Goal: Communication & Community: Answer question/provide support

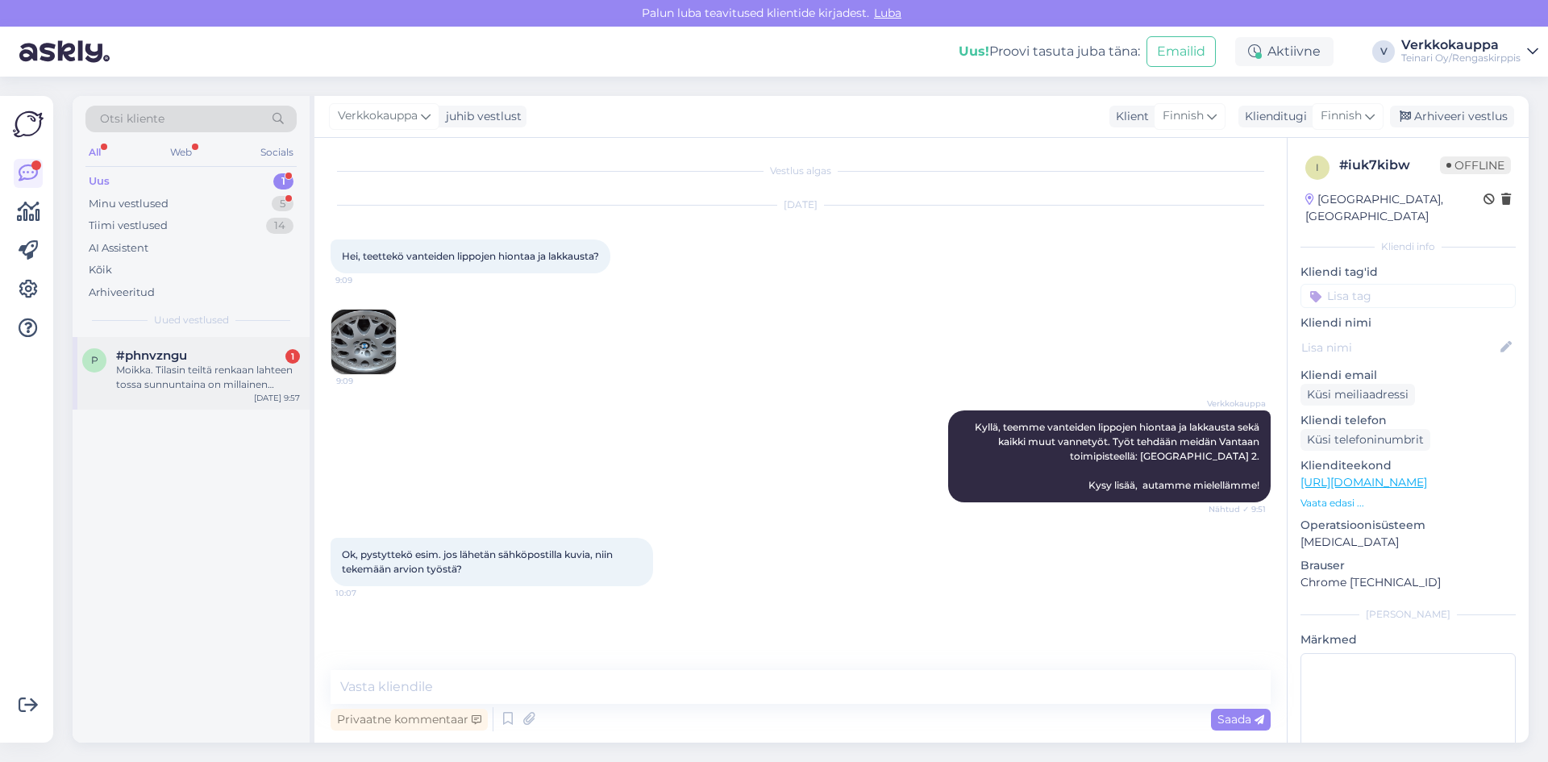
click at [148, 375] on div "Moikka. Tilasin teiltä renkaan lahteen tossa sunnuntaina on millainen toimitus …" at bounding box center [208, 377] width 184 height 29
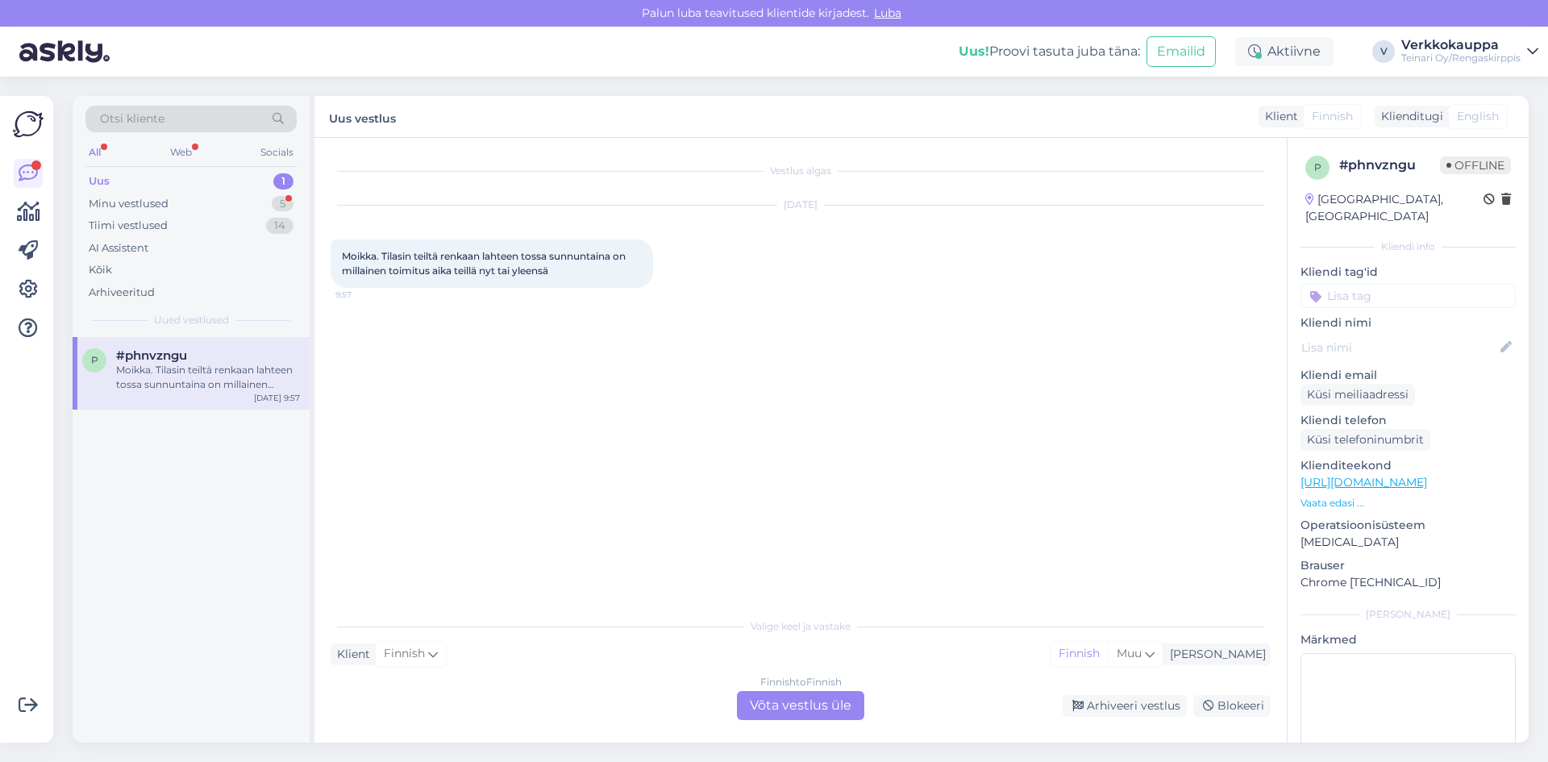
click at [1392, 475] on link "[URL][DOMAIN_NAME]" at bounding box center [1363, 482] width 127 height 15
click at [782, 704] on div "Finnish to Finnish Võta vestlus üle" at bounding box center [800, 705] width 127 height 29
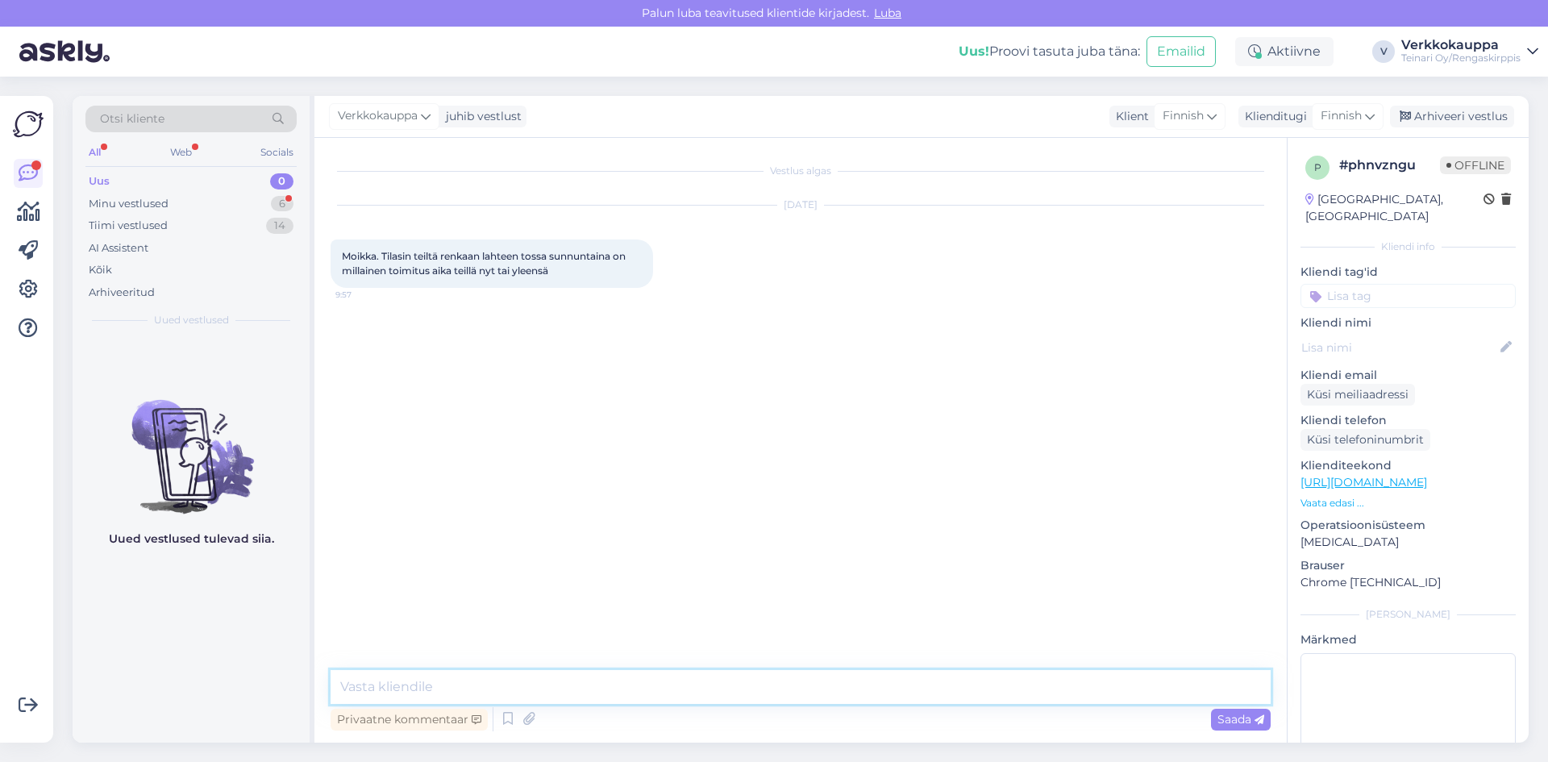
click at [481, 682] on textarea at bounding box center [800, 687] width 940 height 34
type textarea "Hei saisinko tilausnumero niin tarkistan tialnn"
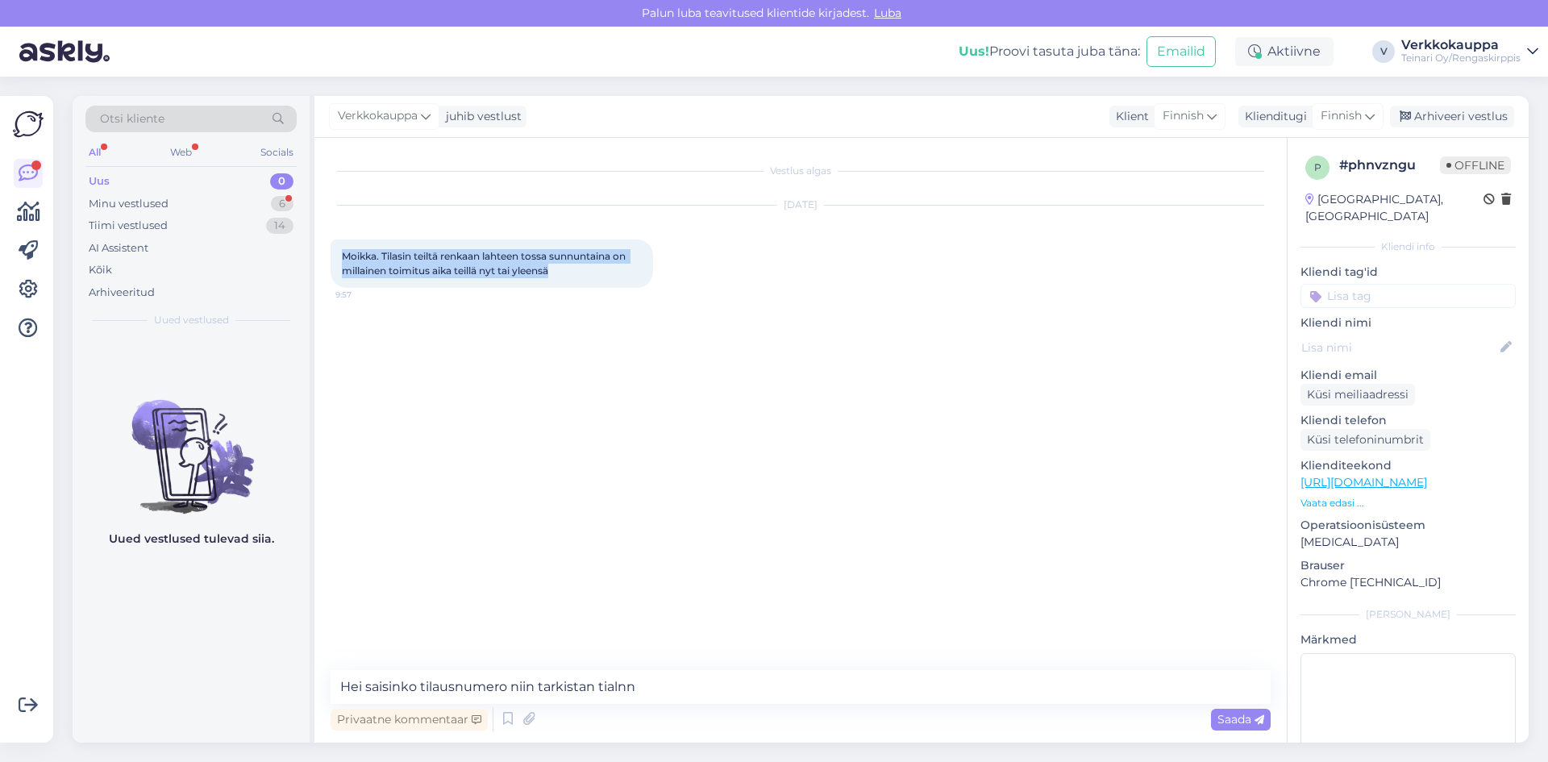
drag, startPoint x: 343, startPoint y: 254, endPoint x: 557, endPoint y: 274, distance: 215.4
click at [560, 274] on div "Moikka. Tilasin teiltä renkaan lahteen tossa sunnuntaina on millainen toimitus …" at bounding box center [491, 263] width 322 height 48
copy span "Moikka. Tilasin teiltä renkaan lahteen tossa sunnuntaina on millainen toimitus …"
drag, startPoint x: 642, startPoint y: 683, endPoint x: 329, endPoint y: 712, distance: 314.9
click at [329, 712] on div "Vestlus algas [DATE] [GEOGRAPHIC_DATA]. Tilasin teiltä renkaan lahteen tossa su…" at bounding box center [800, 440] width 972 height 605
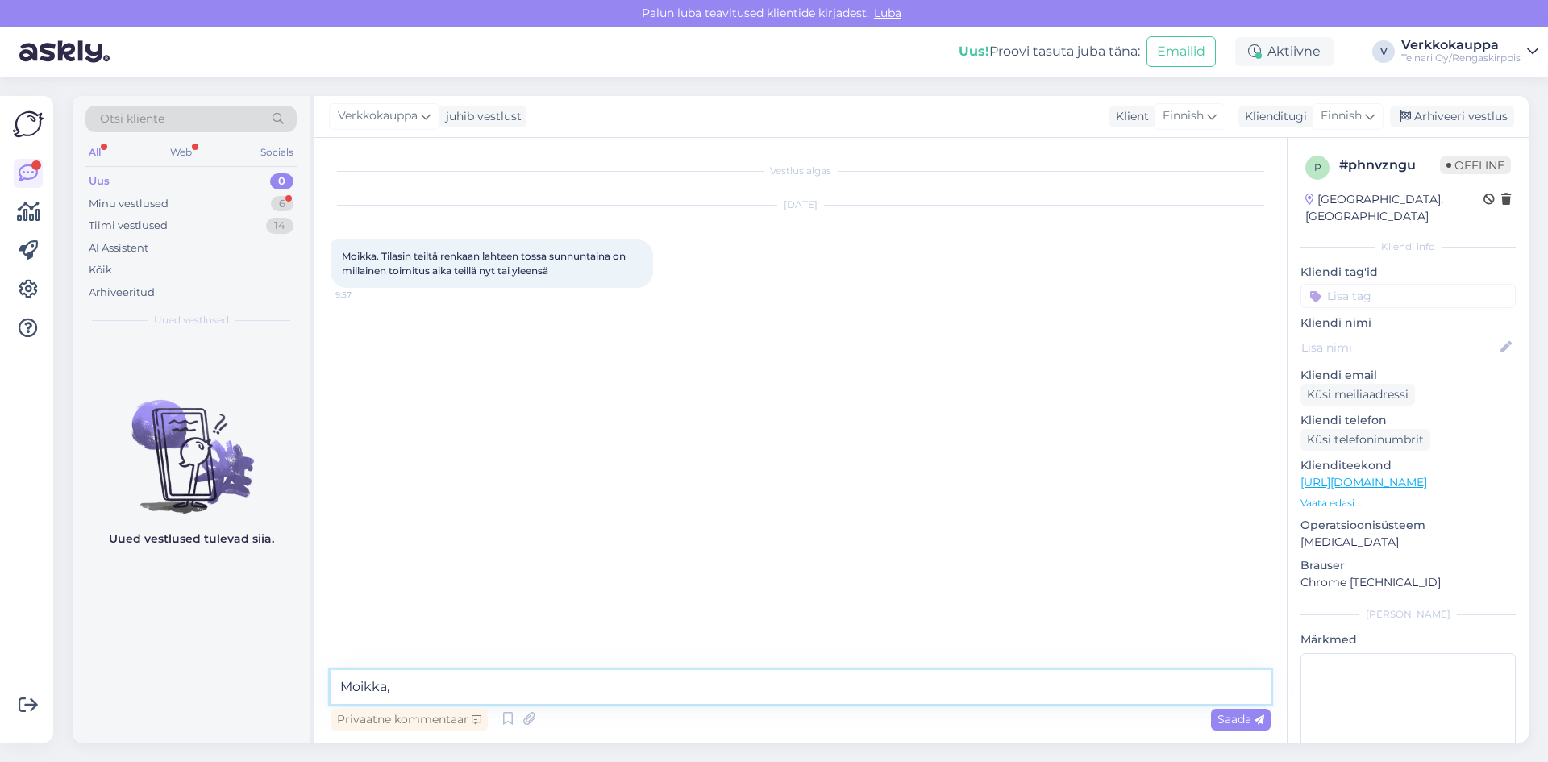
paste textarea "Voisitko vielä antaa tilausnumeron, niin tarkistan tilanteen ja lähetän sinulle…"
click at [401, 690] on textarea "Moikka, [PERSON_NAME] vielä antaa tilausnumeron, niin tarkistan tilanteen ja lä…" at bounding box center [800, 687] width 940 height 34
click at [1031, 689] on textarea "[PERSON_NAME], voisitko vielä antaa tilausnumeron, niin tarkistan tilanteen ja …" at bounding box center [800, 687] width 940 height 34
type textarea "Moikka, voisitko vielä antaa tilausnumeron, niin tarkistan tilanteen ja lähetän…"
click at [1252, 721] on span "Saada" at bounding box center [1240, 719] width 47 height 15
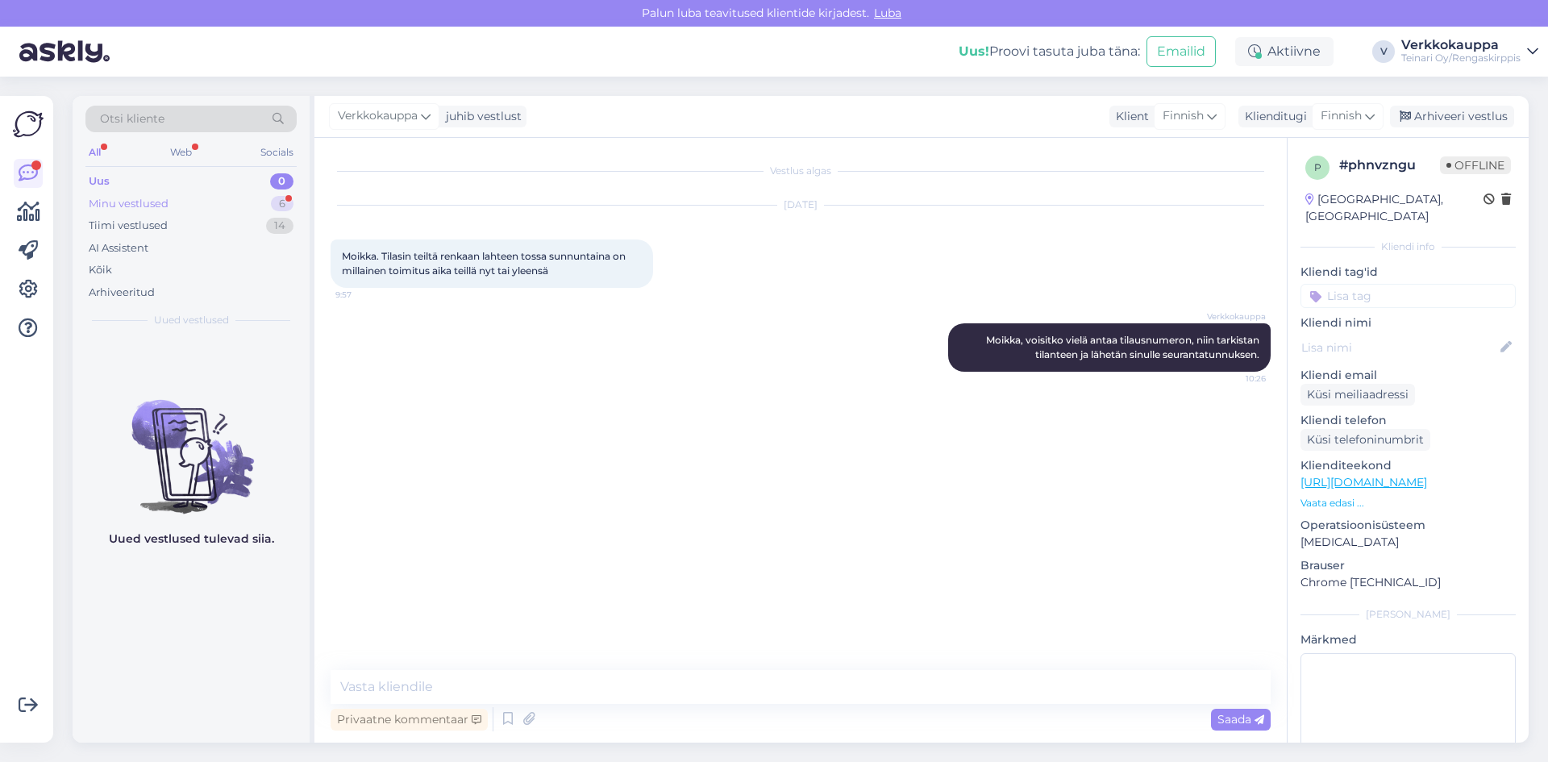
click at [172, 201] on div "Minu vestlused 6" at bounding box center [190, 204] width 211 height 23
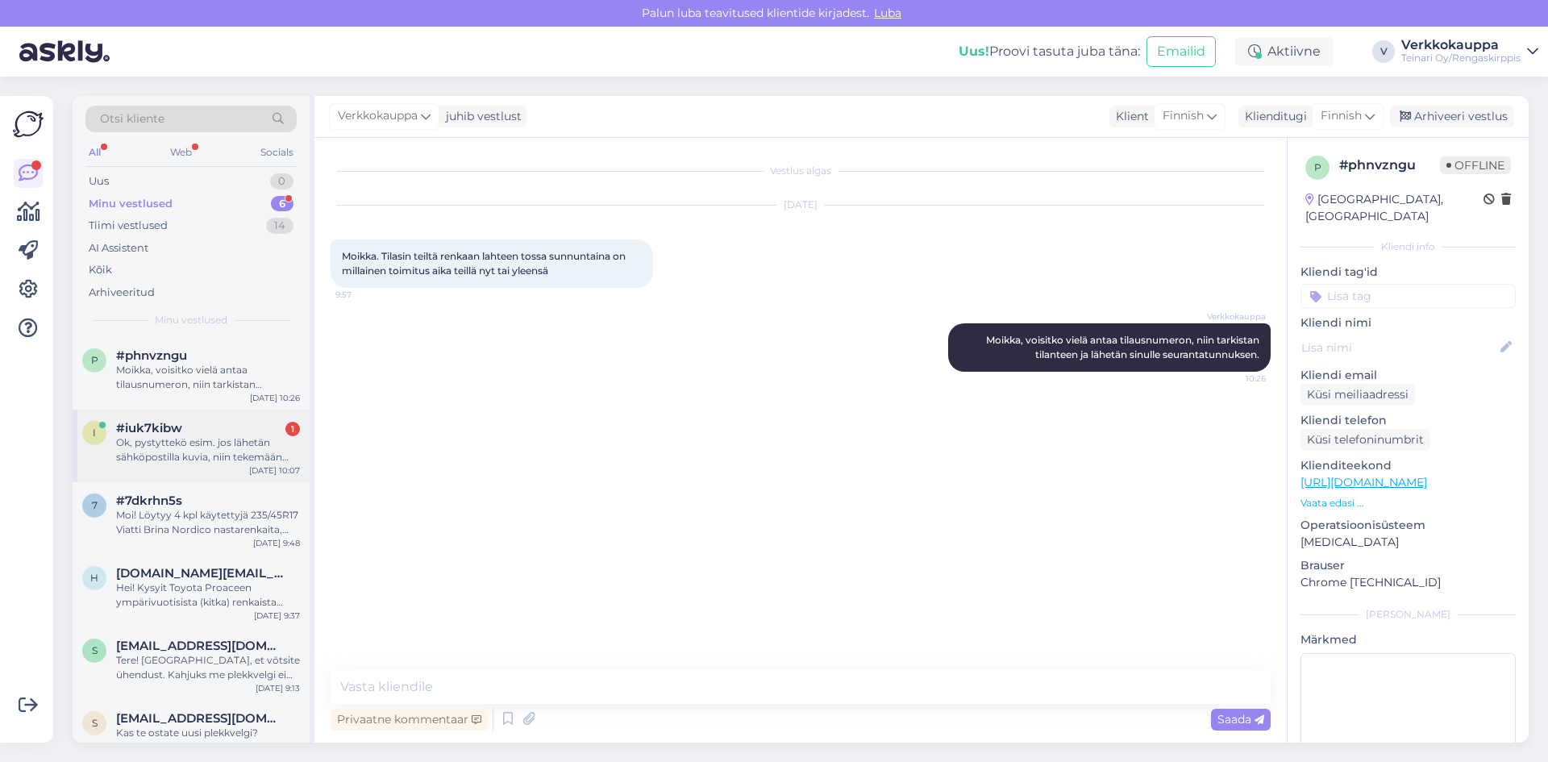
click at [160, 451] on div "Ok, pystyttekö esim. jos lähetän sähköpostilla kuvia, niin tekemään arvion työs…" at bounding box center [208, 449] width 184 height 29
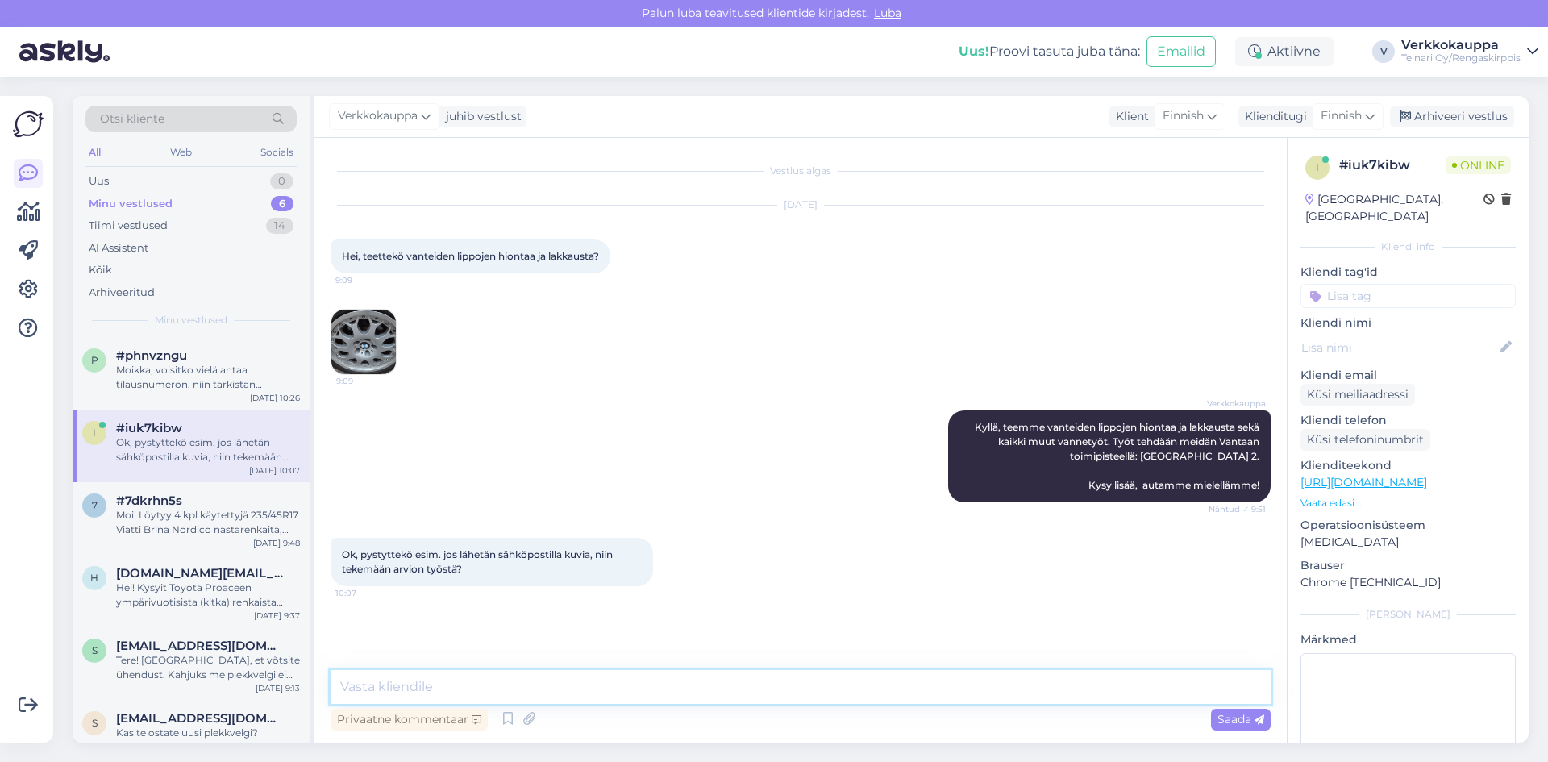
click at [411, 683] on textarea at bounding box center [800, 687] width 940 height 34
type textarea "K"
drag, startPoint x: 340, startPoint y: 552, endPoint x: 479, endPoint y: 563, distance: 139.0
click at [479, 563] on div "Ok, pystyttekö esim. jos lähetän sähköpostilla kuvia, niin tekemään arvion työs…" at bounding box center [491, 562] width 322 height 48
copy span "Ok, pystyttekö esim. jos lähetän sähköpostilla kuvia, niin tekemään arvion työs…"
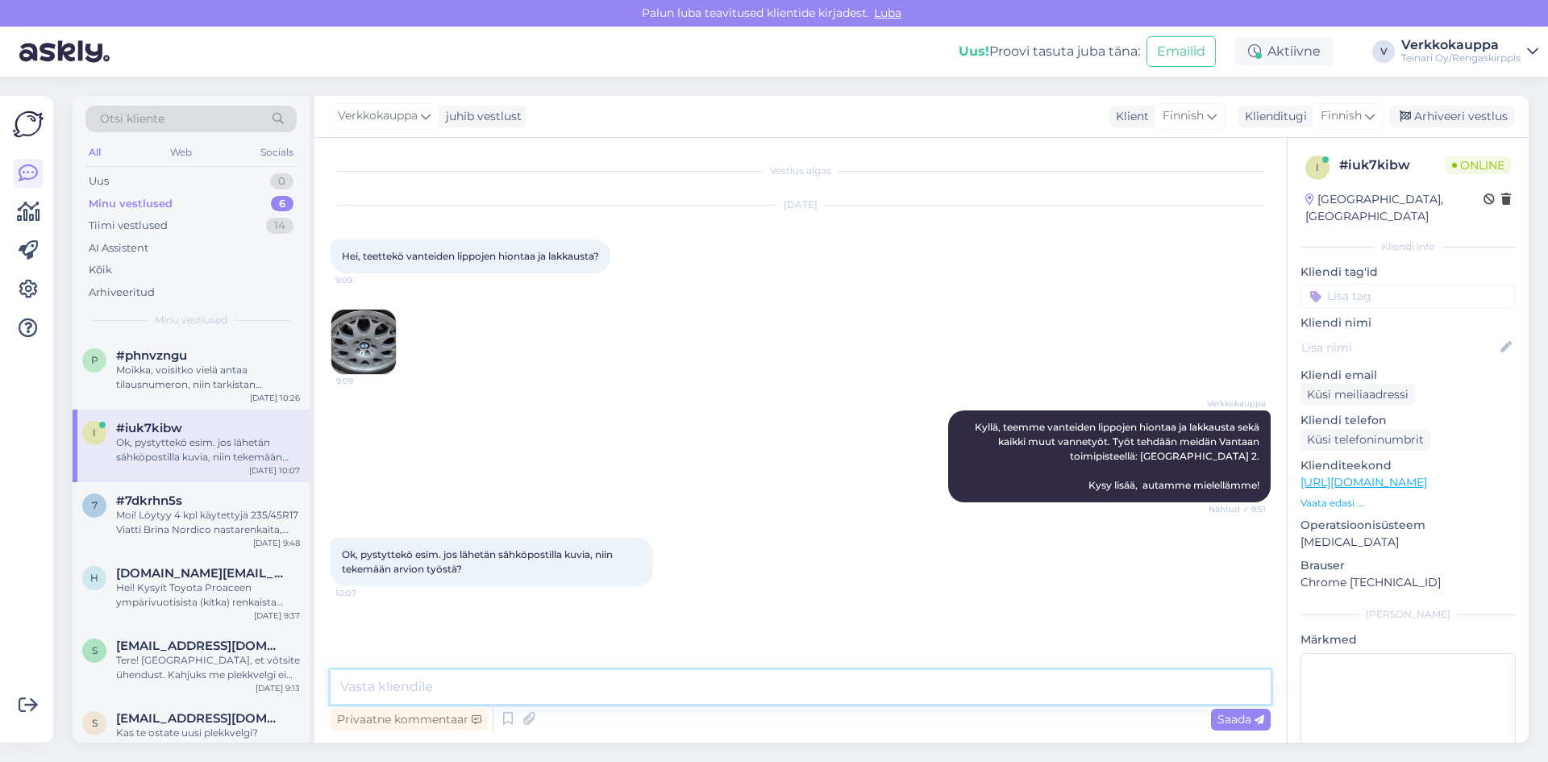
paste textarea "Kyllä, voit hyvin lähettää kuvia sähköpostitse – niiden perusteella voidaan ant…"
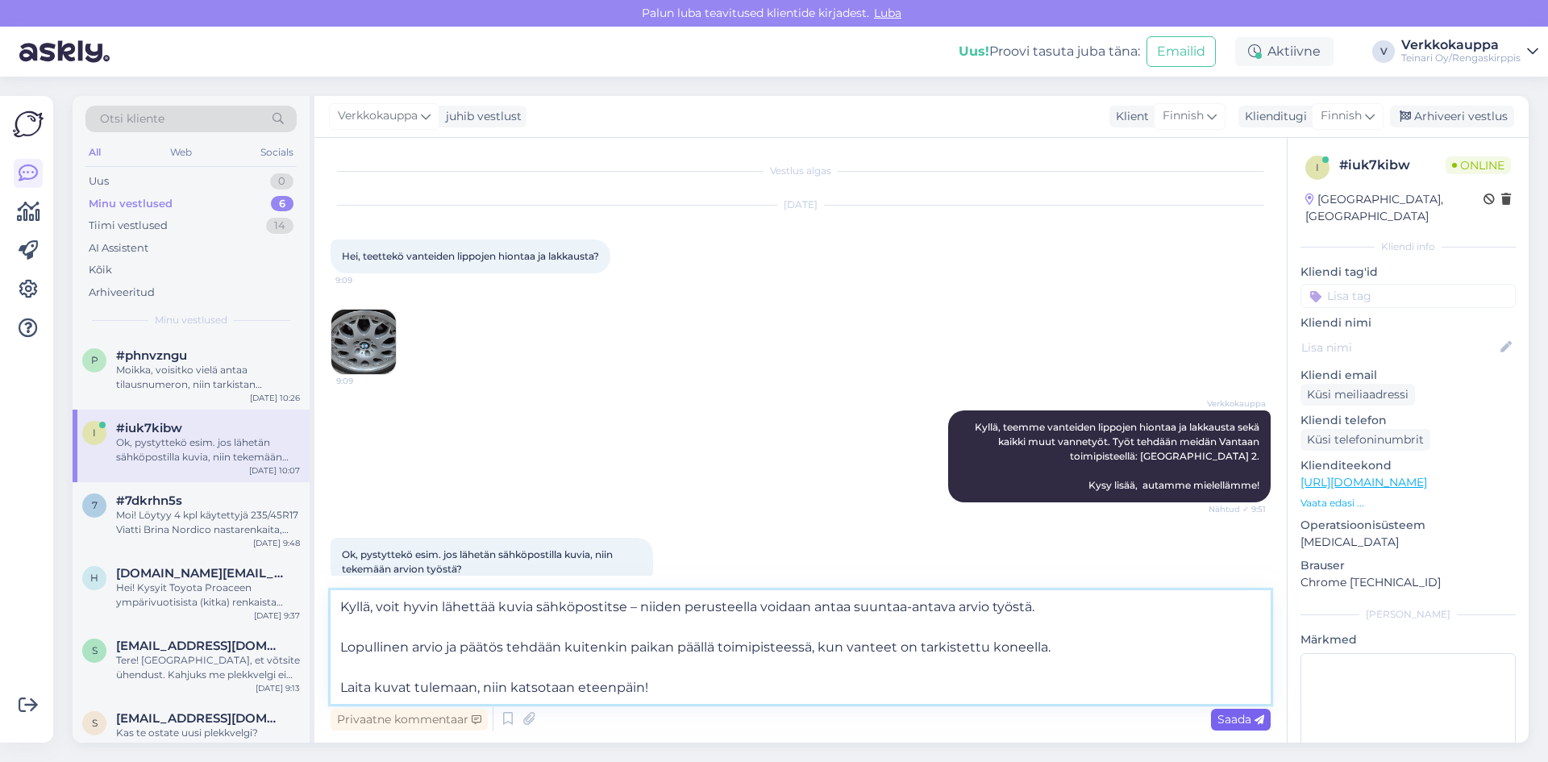
type textarea "Kyllä, voit hyvin lähettää kuvia sähköpostitse – niiden perusteella voidaan ant…"
click at [1223, 718] on span "Saada" at bounding box center [1240, 719] width 47 height 15
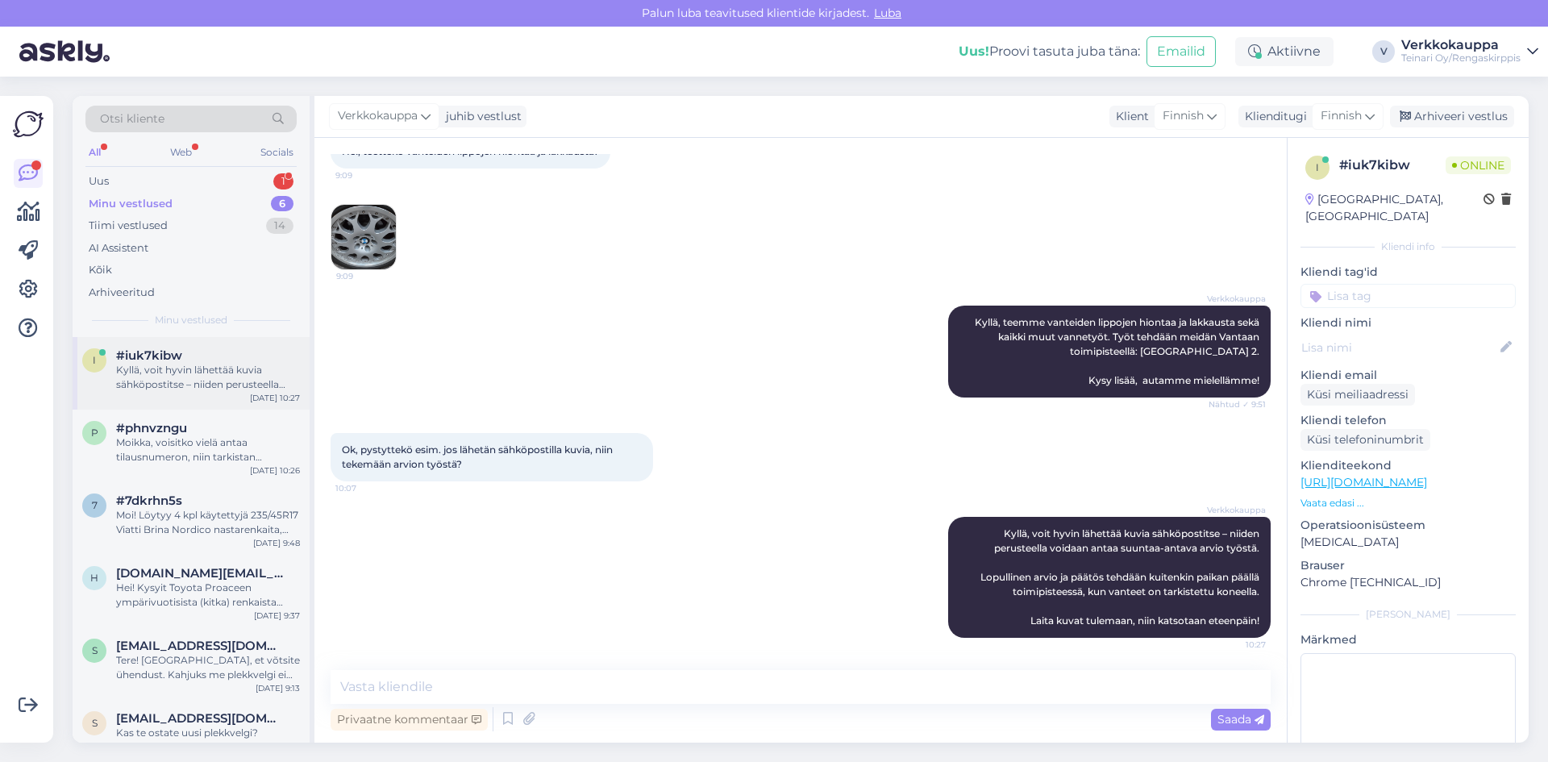
click at [145, 373] on div "Kyllä, voit hyvin lähettää kuvia sähköpostitse – niiden perusteella voidaan ant…" at bounding box center [208, 377] width 184 height 29
click at [110, 177] on div "Uus 1" at bounding box center [190, 181] width 211 height 23
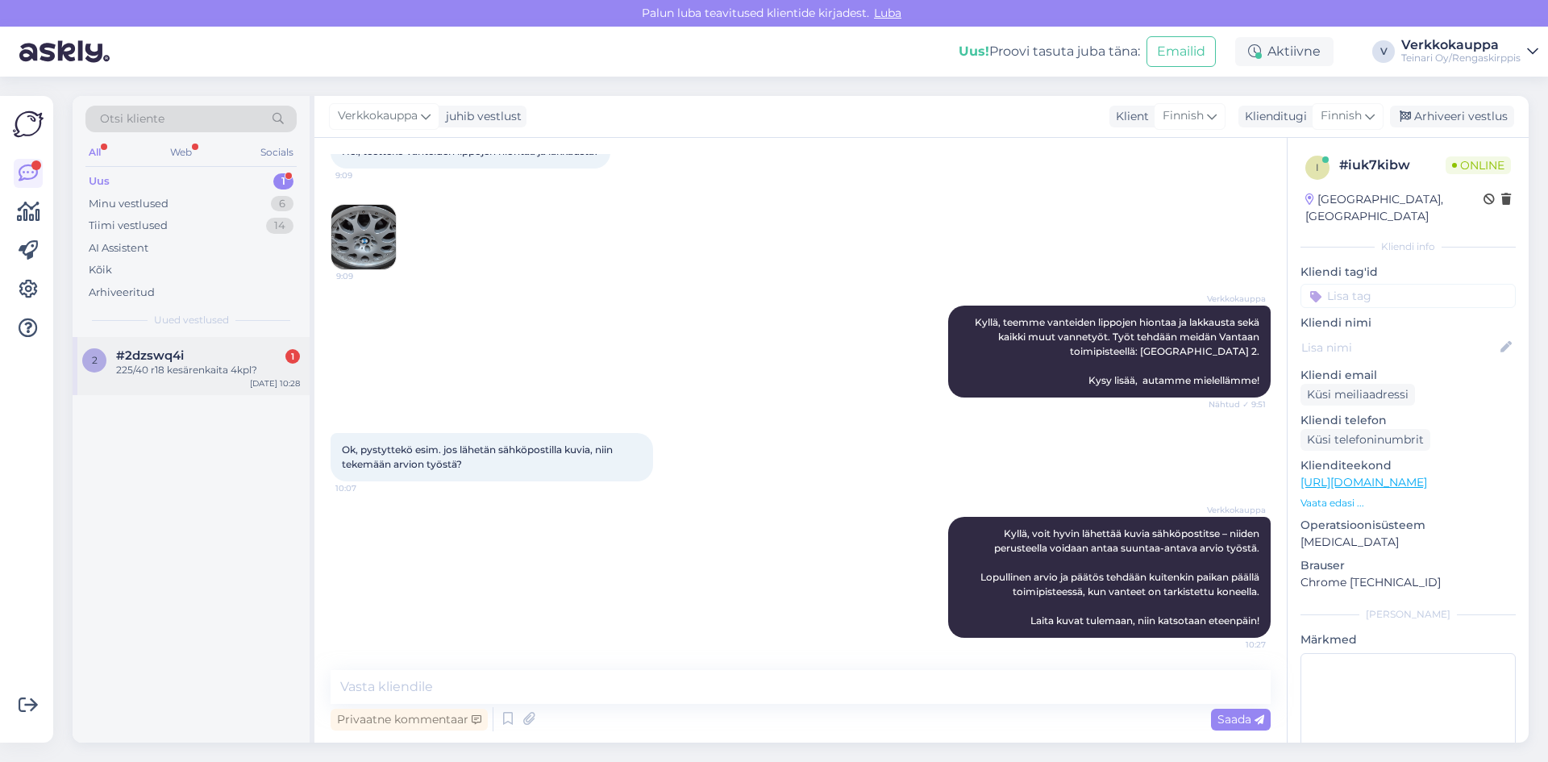
click at [238, 374] on div "225/40 r18 kesärenkaita 4kpl?" at bounding box center [208, 370] width 184 height 15
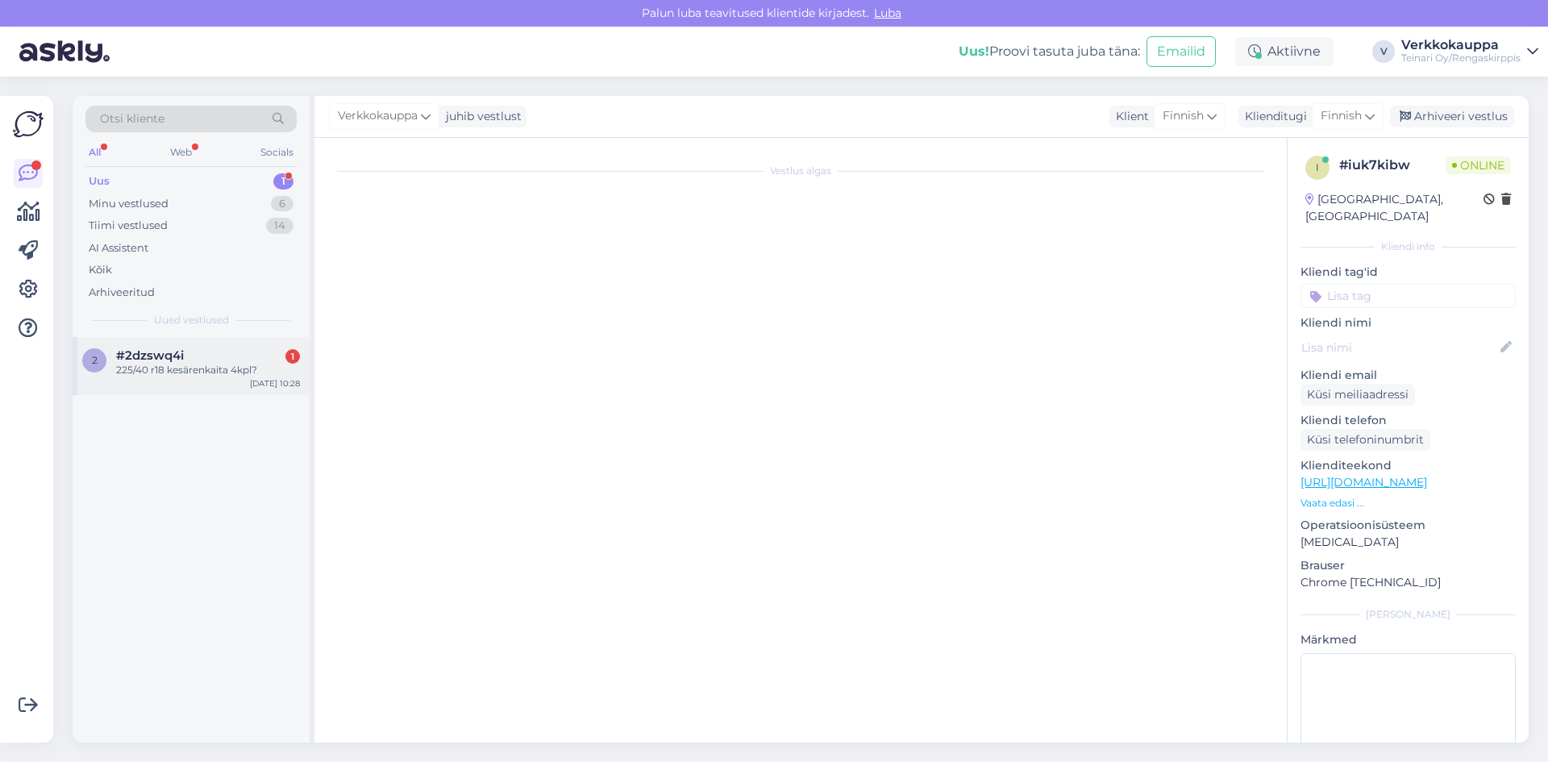
scroll to position [0, 0]
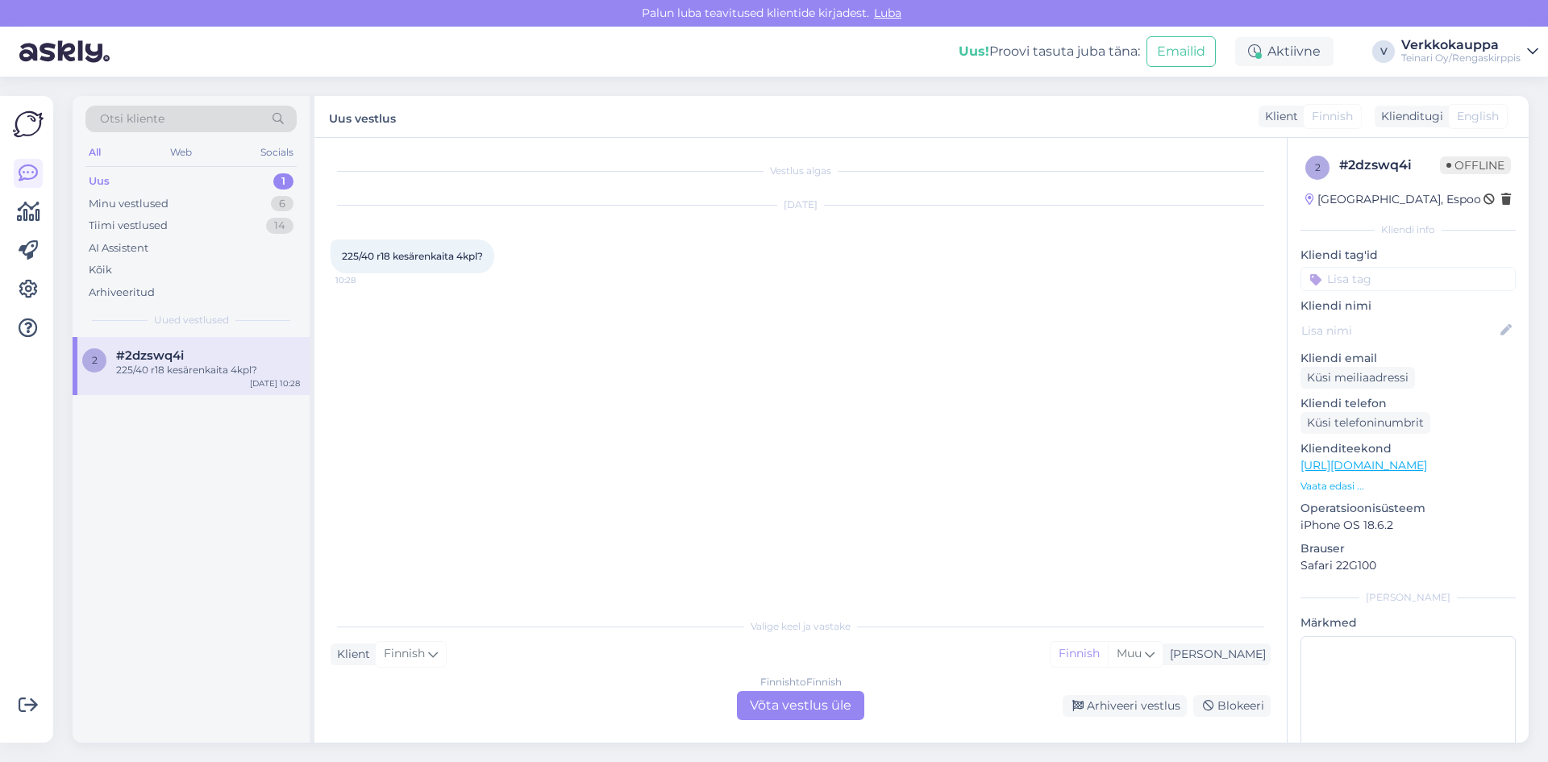
click at [781, 709] on div "Finnish to Finnish Võta vestlus üle" at bounding box center [800, 705] width 127 height 29
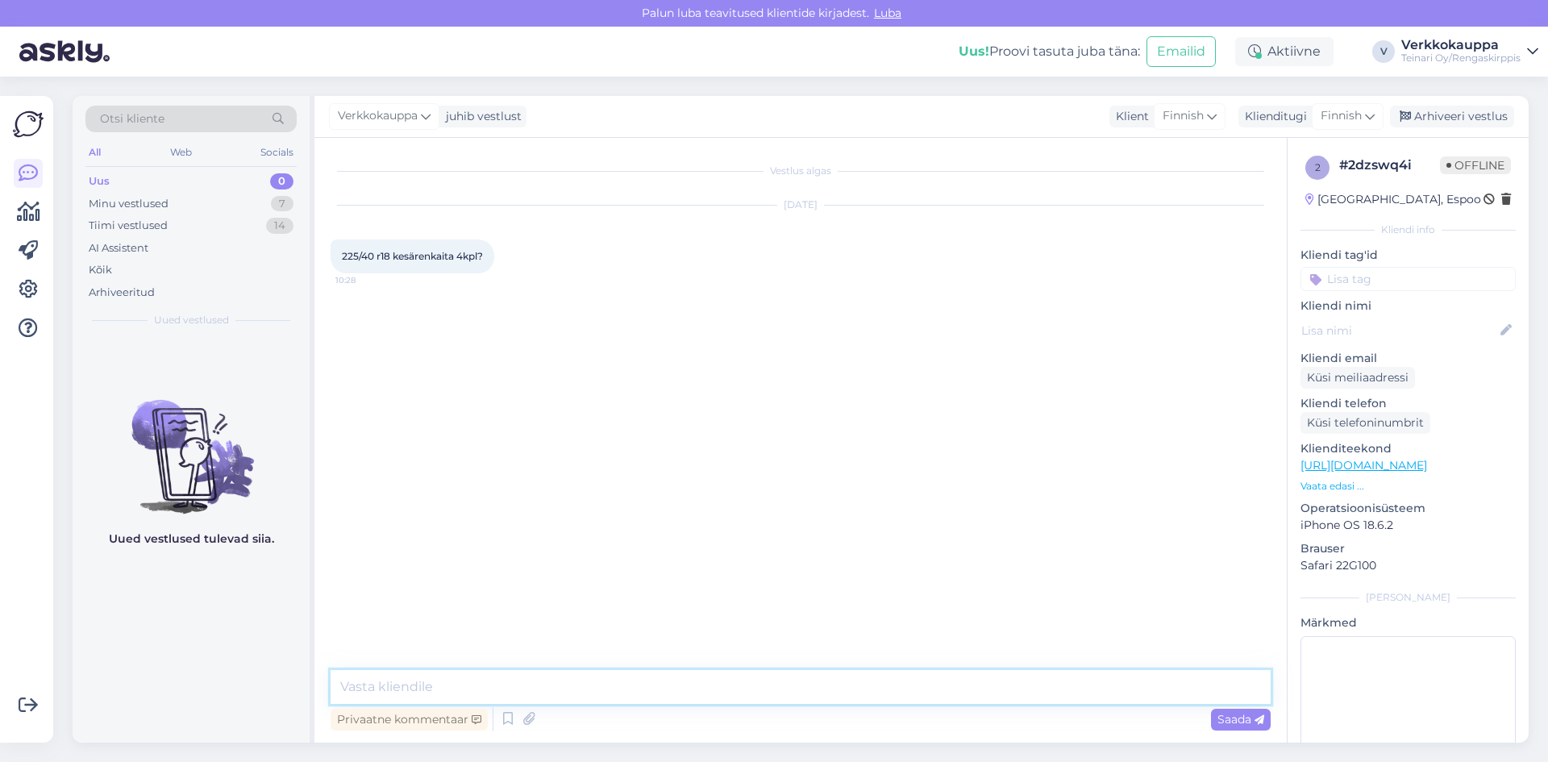
click at [475, 676] on textarea at bounding box center [800, 687] width 940 height 34
paste textarea "225/40R18 Davanti DX640 92Y XL B,B 68dB/kesä SKU TP6711 88,00€/kpl"
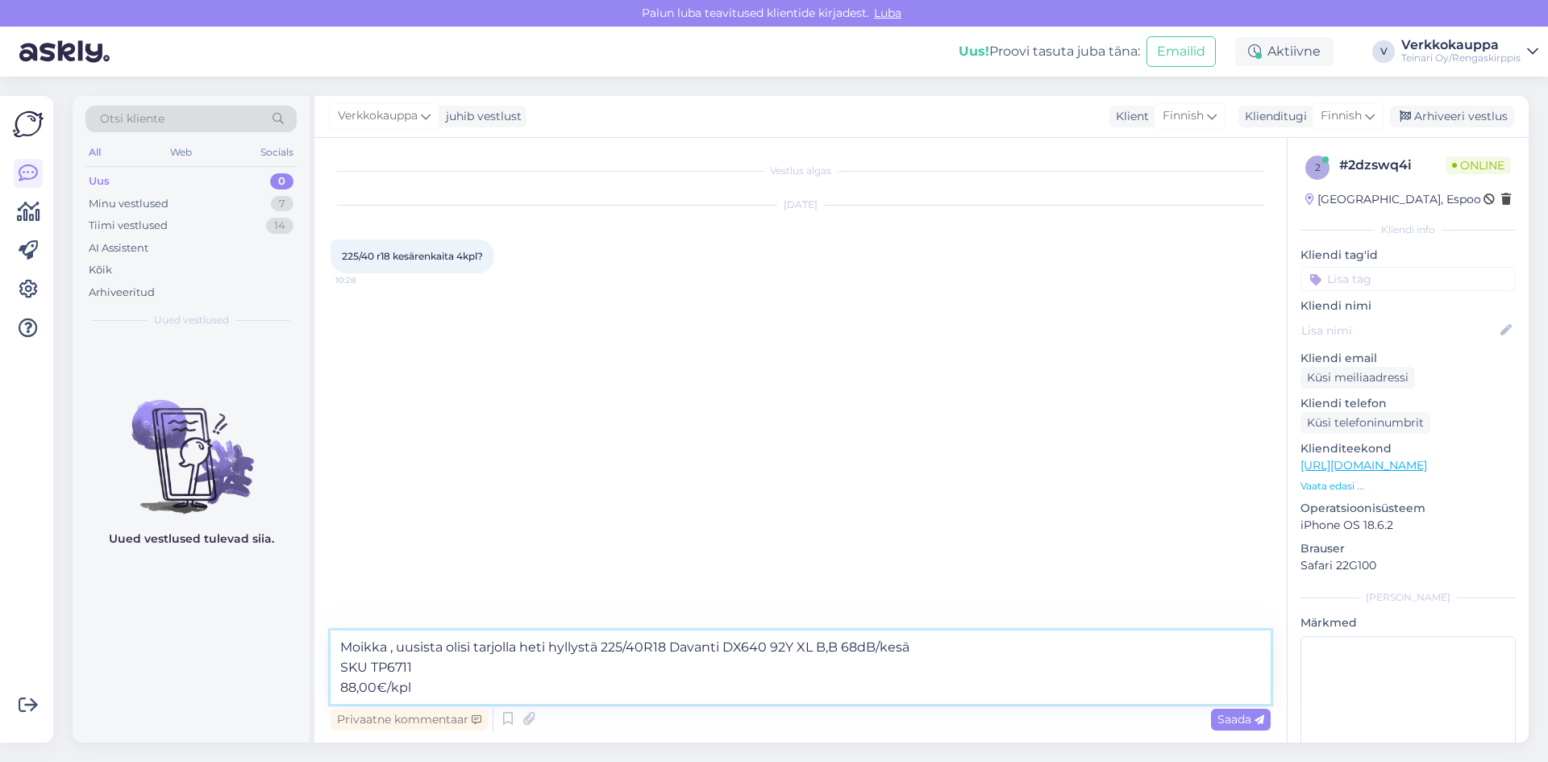
drag, startPoint x: 423, startPoint y: 663, endPoint x: 338, endPoint y: 667, distance: 85.5
click at [338, 667] on textarea "Moikka , uusista olisi tarjolla heti hyllystä 225/40R18 Davanti DX640 92Y XL B,…" at bounding box center [800, 666] width 940 height 73
click at [341, 688] on textarea "Moikka , uusista olisi tarjolla heti hyllystä 225/40R18 Davanti DX640 92Y XL B,…" at bounding box center [800, 666] width 940 height 73
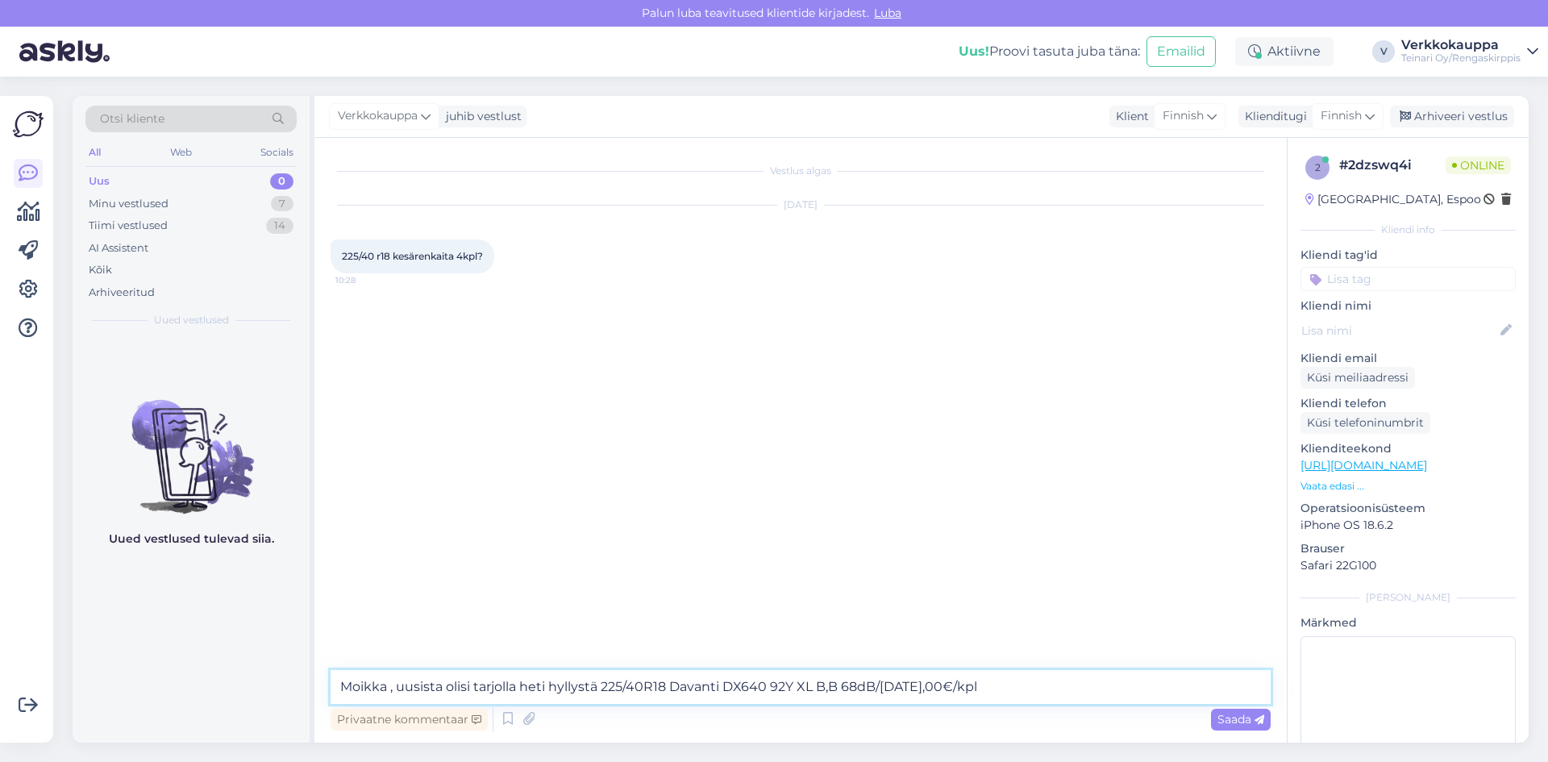
click at [1019, 684] on textarea "Moikka , uusista olisi tarjolla heti hyllystä 225/40R18 Davanti DX640 92Y XL B,…" at bounding box center [800, 687] width 940 height 34
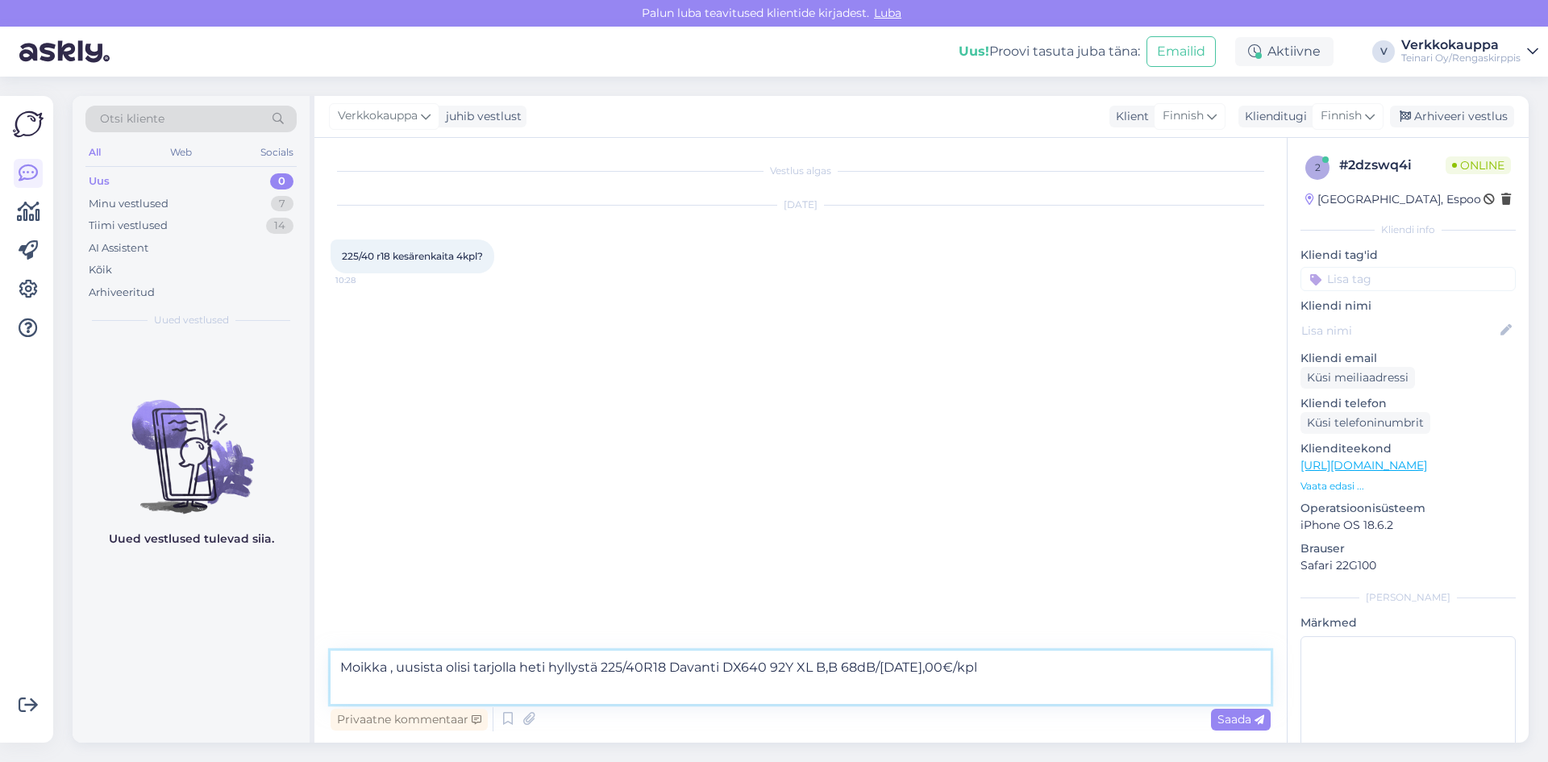
paste textarea "[URL][DOMAIN_NAME]"
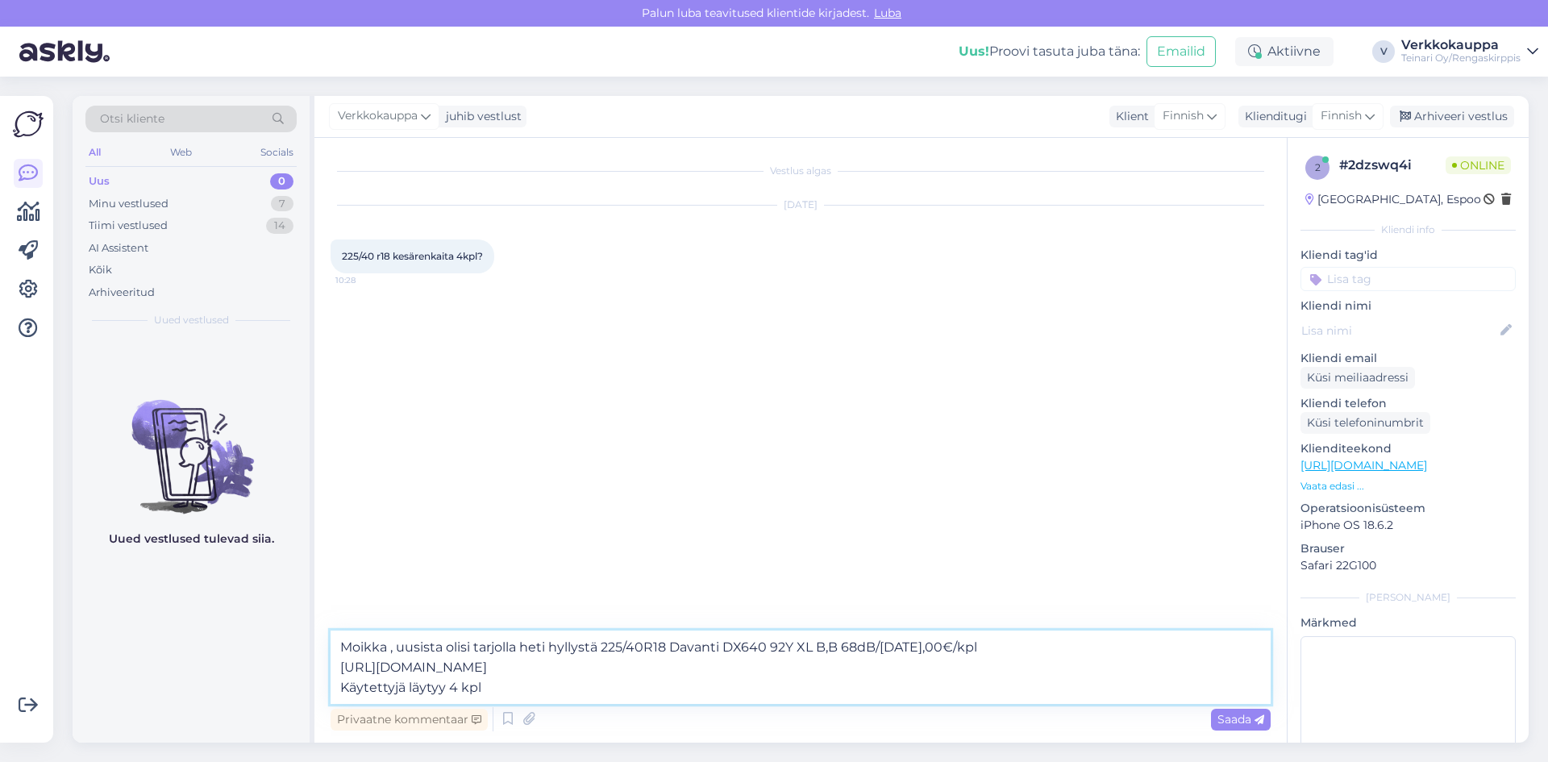
click at [418, 685] on textarea "Moikka , uusista olisi tarjolla heti hyllystä 225/40R18 Davanti DX640 92Y XL B,…" at bounding box center [800, 666] width 940 height 73
click at [504, 679] on textarea "Moikka , uusista olisi tarjolla heti hyllystä 225/40R18 Davanti DX640 92Y XL B,…" at bounding box center [800, 666] width 940 height 73
paste textarea "225/40R18 Continental PremiumContact 7 92Y kesä 5mm / 2P12-1 Continental SKU VR…"
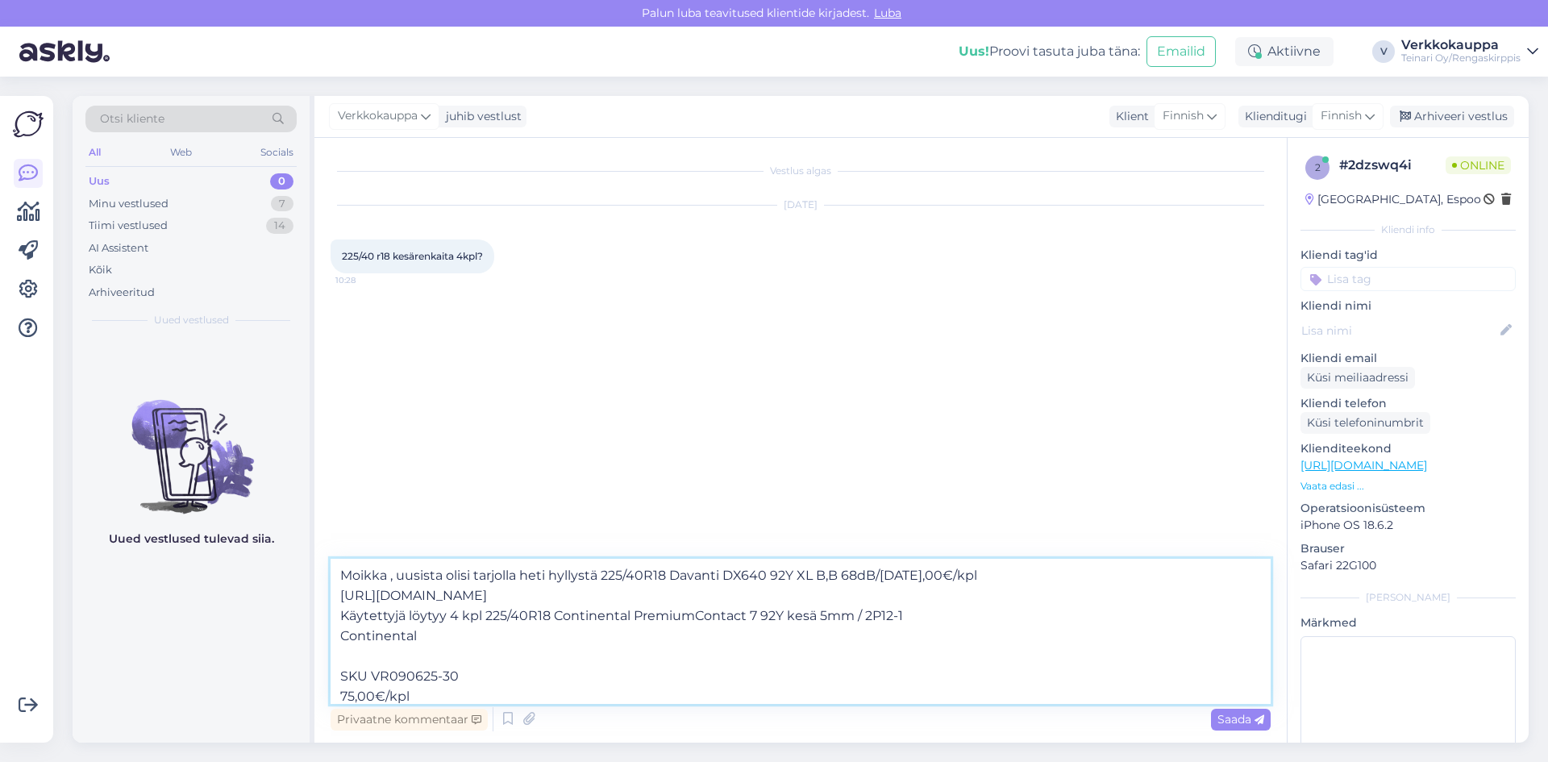
drag, startPoint x: 459, startPoint y: 670, endPoint x: 339, endPoint y: 666, distance: 120.2
click at [339, 666] on textarea "Moikka , uusista olisi tarjolla heti hyllystä 225/40R18 Davanti DX640 92Y XL B,…" at bounding box center [800, 631] width 940 height 145
click at [343, 695] on textarea "Moikka , uusista olisi tarjolla heti hyllystä 225/40R18 Davanti DX640 92Y XL B,…" at bounding box center [800, 631] width 940 height 145
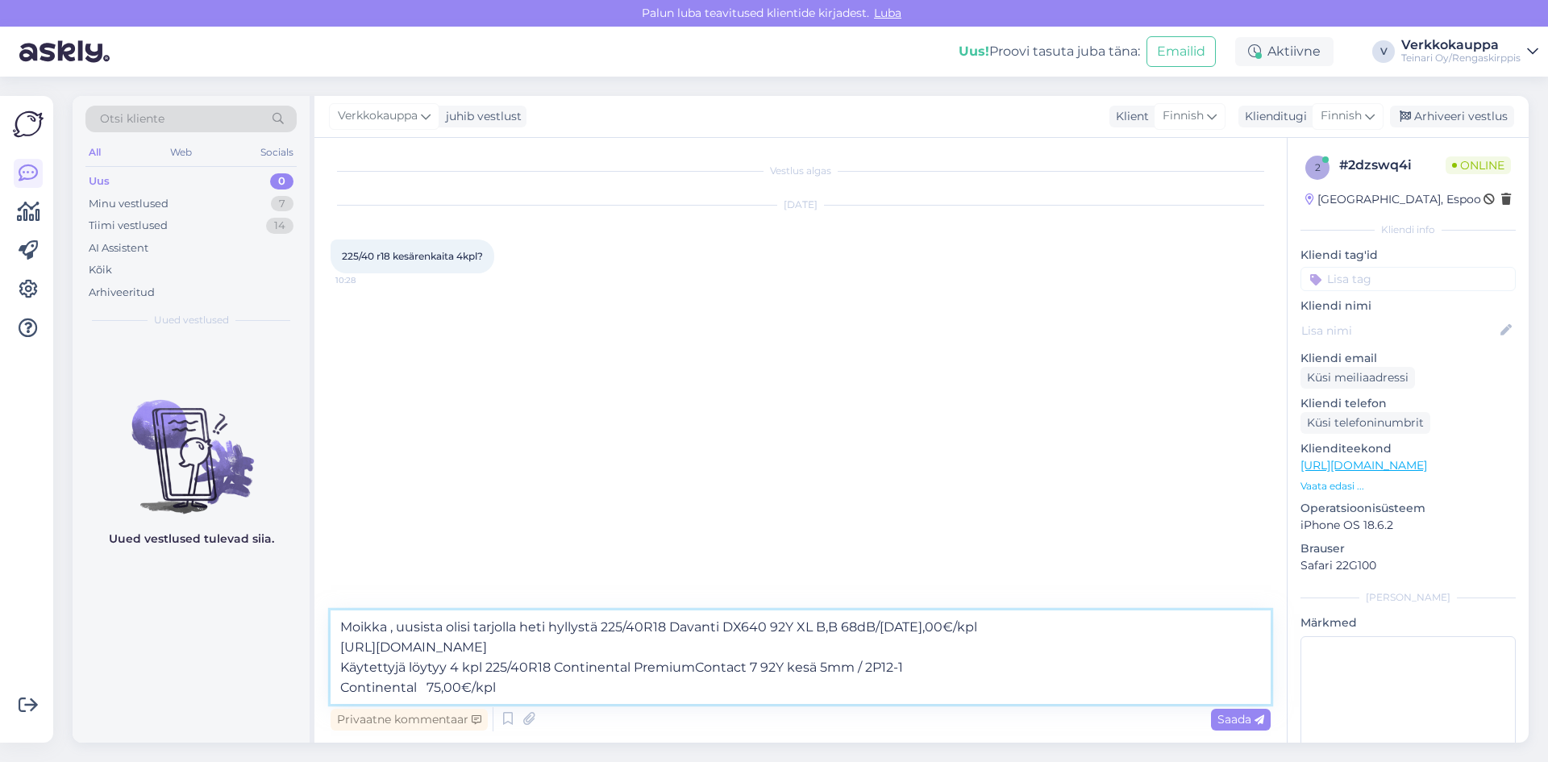
click at [548, 687] on textarea "Moikka , uusista olisi tarjolla heti hyllystä 225/40R18 Davanti DX640 92Y XL B,…" at bounding box center [800, 657] width 940 height 94
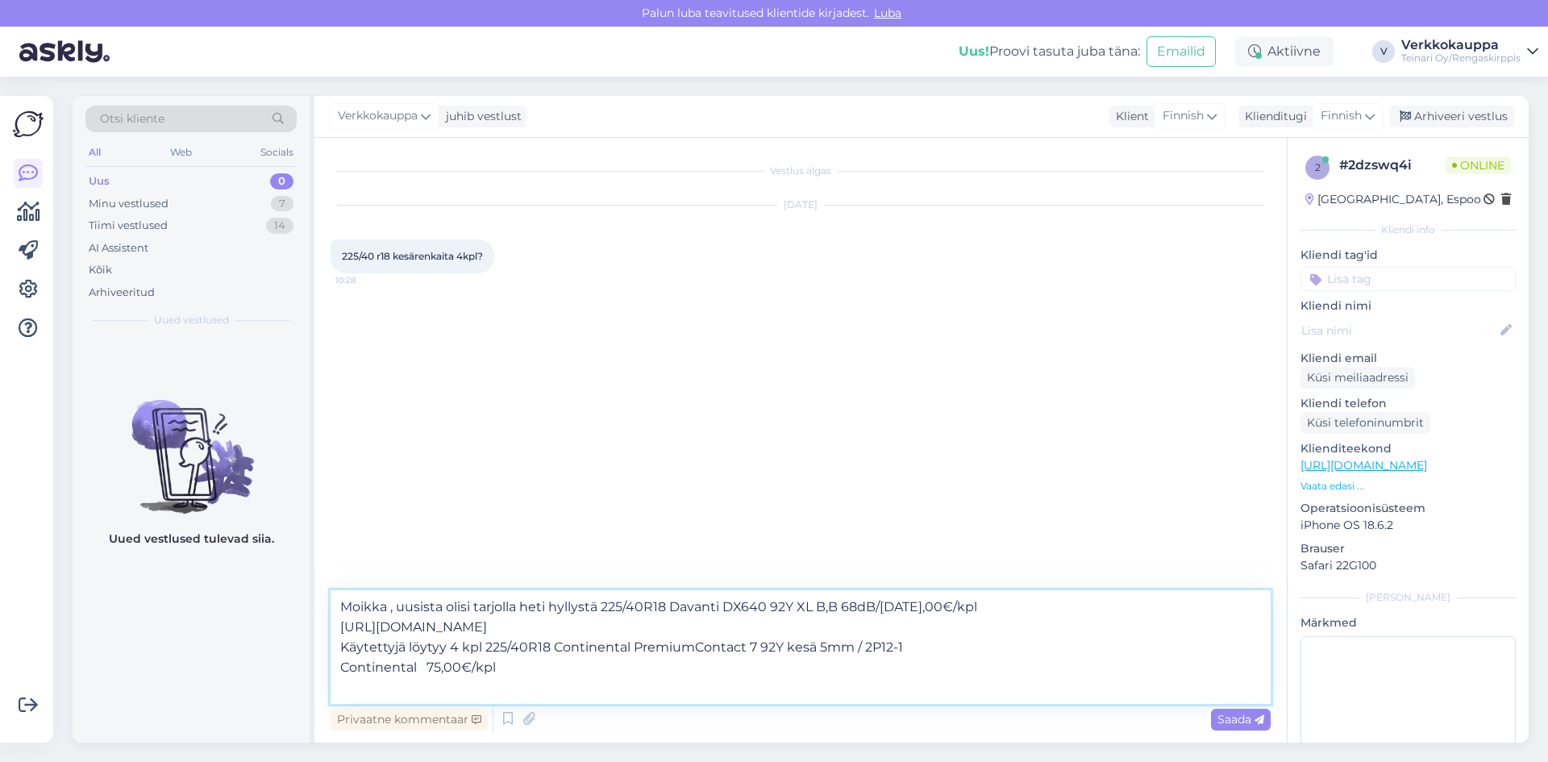
paste textarea "[URL][DOMAIN_NAME]"
drag, startPoint x: 404, startPoint y: 647, endPoint x: 341, endPoint y: 646, distance: 62.9
click at [341, 646] on textarea "Moikka , uusista olisi tarjolla heti hyllystä 225/40R18 Davanti DX640 92Y XL B,…" at bounding box center [800, 647] width 940 height 114
click at [688, 675] on textarea "Moikka , uusista olisi tarjolla heti hyllystä 225/40R18 Davanti DX640 92Y XL B,…" at bounding box center [800, 647] width 940 height 114
type textarea "Moikka , uusista olisi tarjolla heti hyllystä 225/40R18 Davanti DX640 92Y XL B,…"
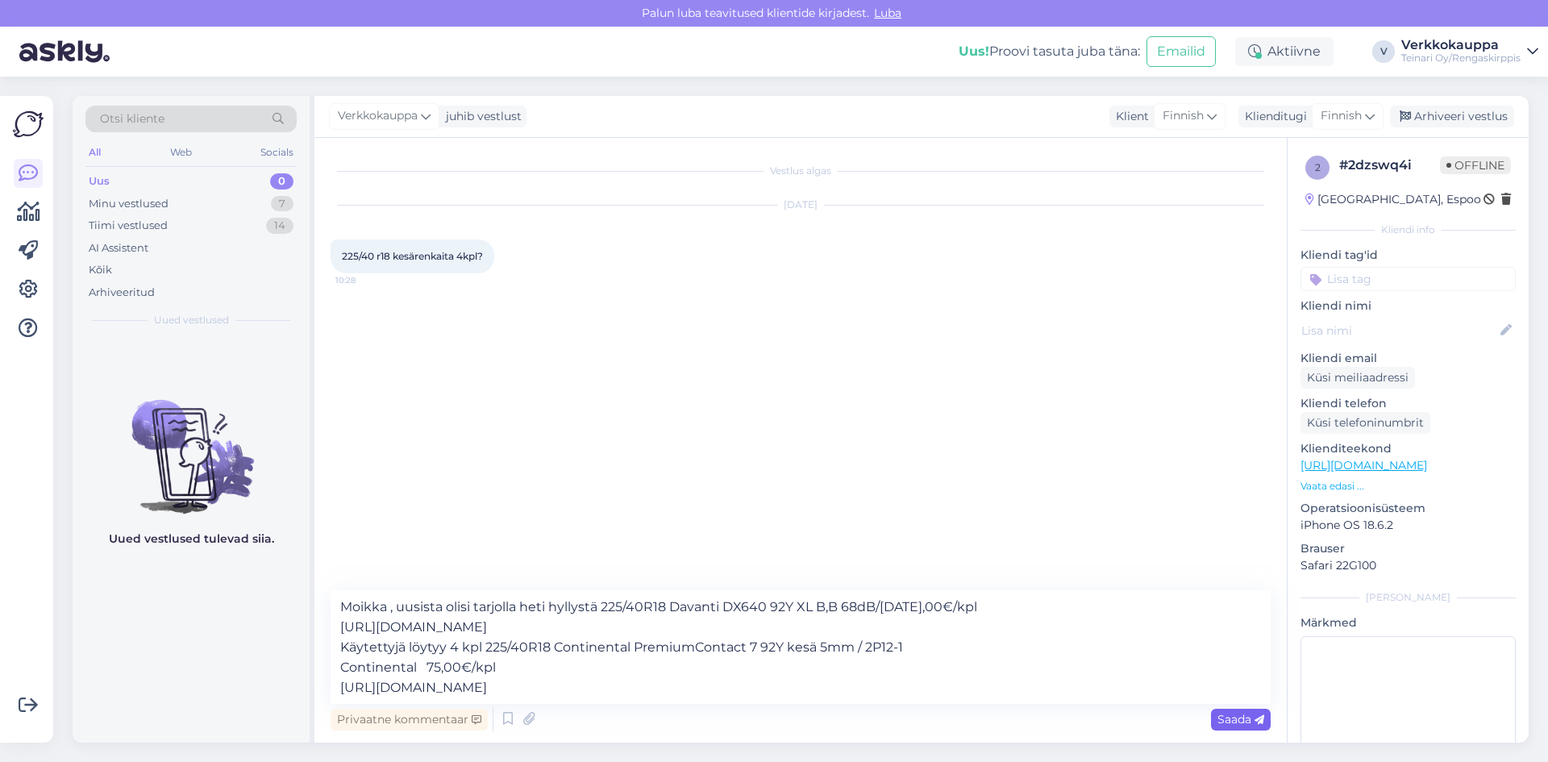
click at [1233, 725] on span "Saada" at bounding box center [1240, 719] width 47 height 15
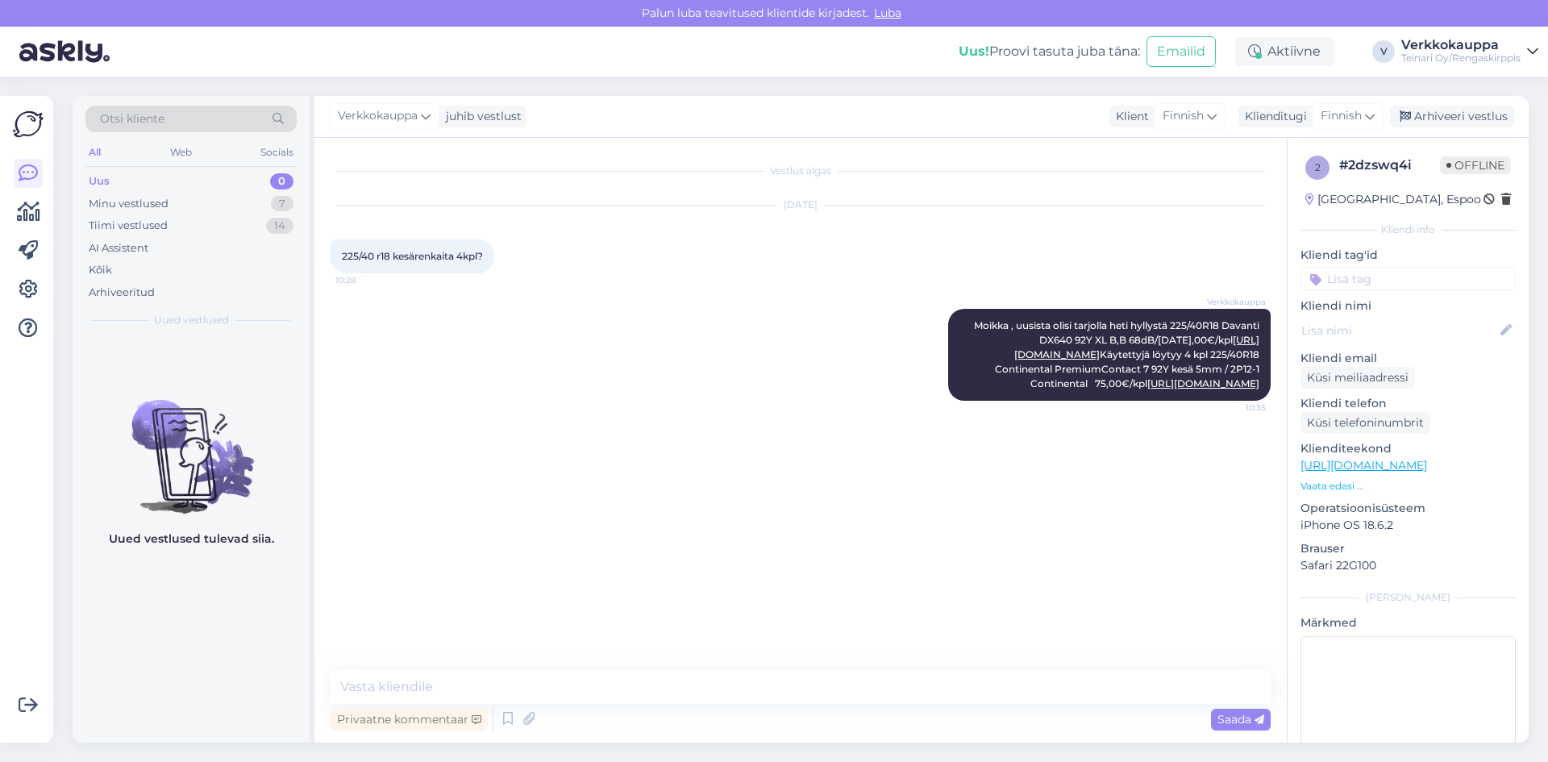
click at [96, 179] on div "Uus" at bounding box center [99, 181] width 21 height 16
drag, startPoint x: 773, startPoint y: 520, endPoint x: 774, endPoint y: 506, distance: 13.7
click at [774, 513] on div "Vestlus algas [DATE] 225/40 r18 kesärenkaita 4kpl? 10:28 Verkkokauppa Moikka , …" at bounding box center [807, 404] width 954 height 501
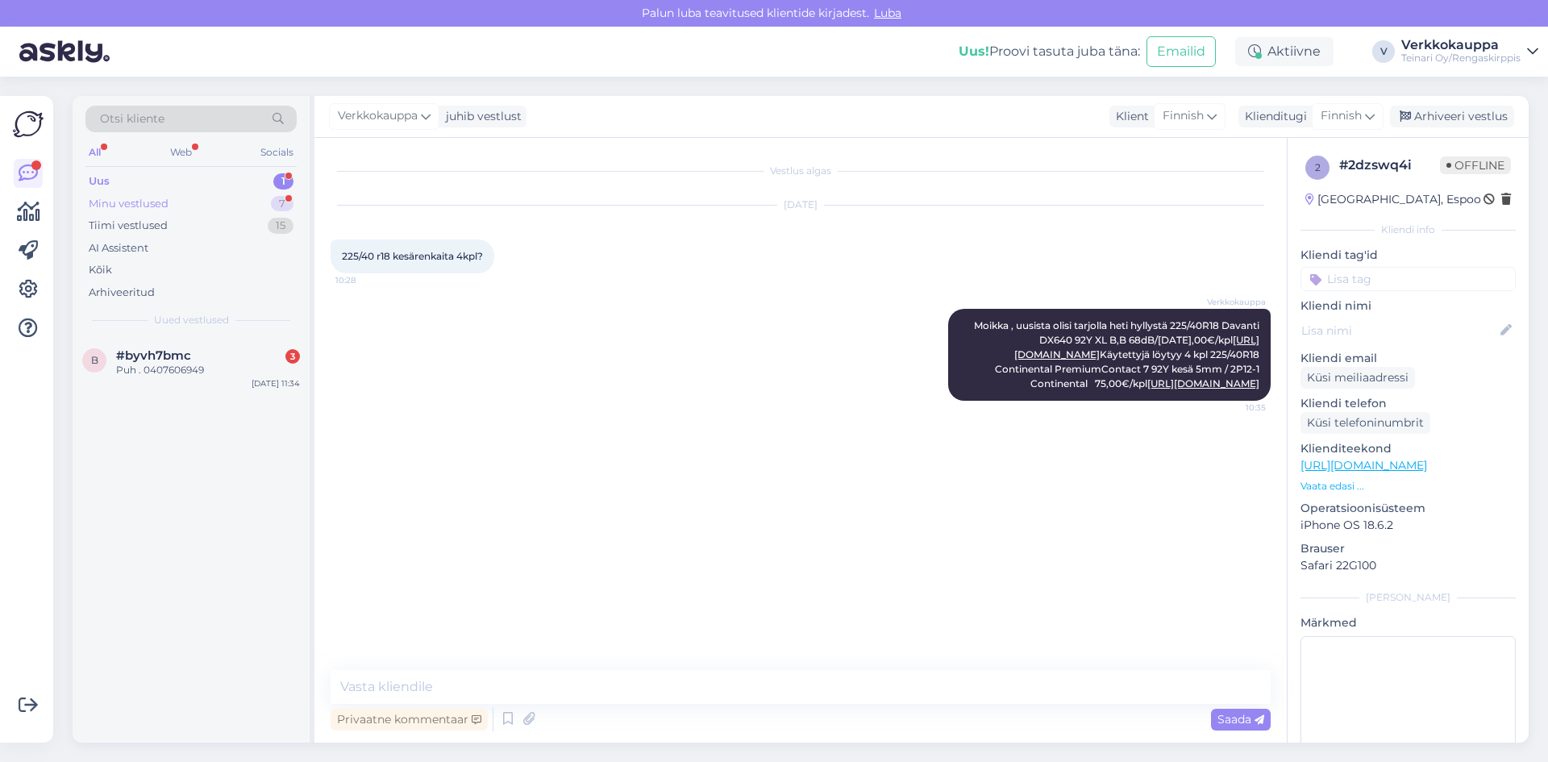
click at [157, 205] on div "Minu vestlused" at bounding box center [129, 204] width 80 height 16
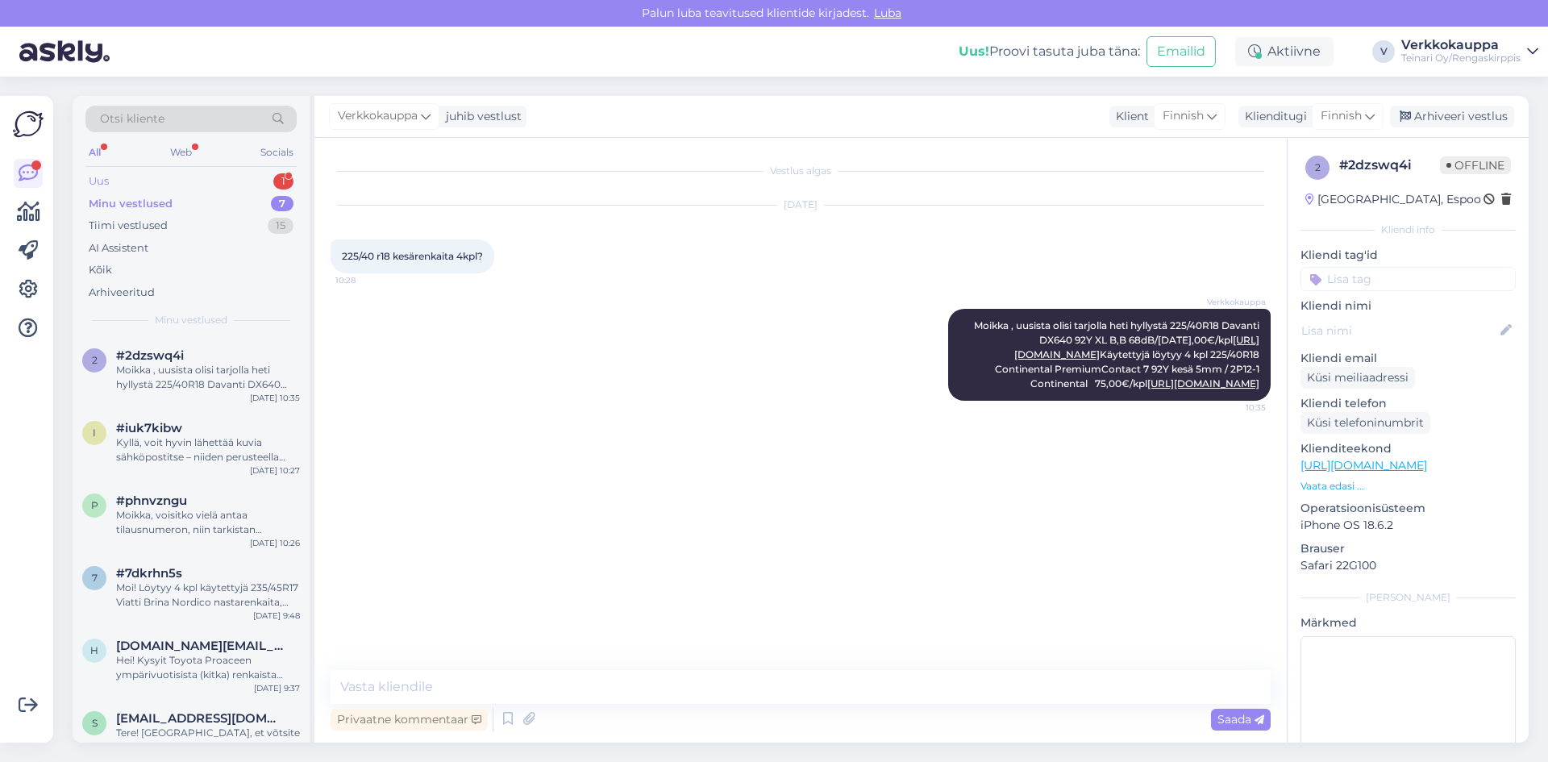
click at [108, 180] on div "Uus" at bounding box center [99, 181] width 20 height 16
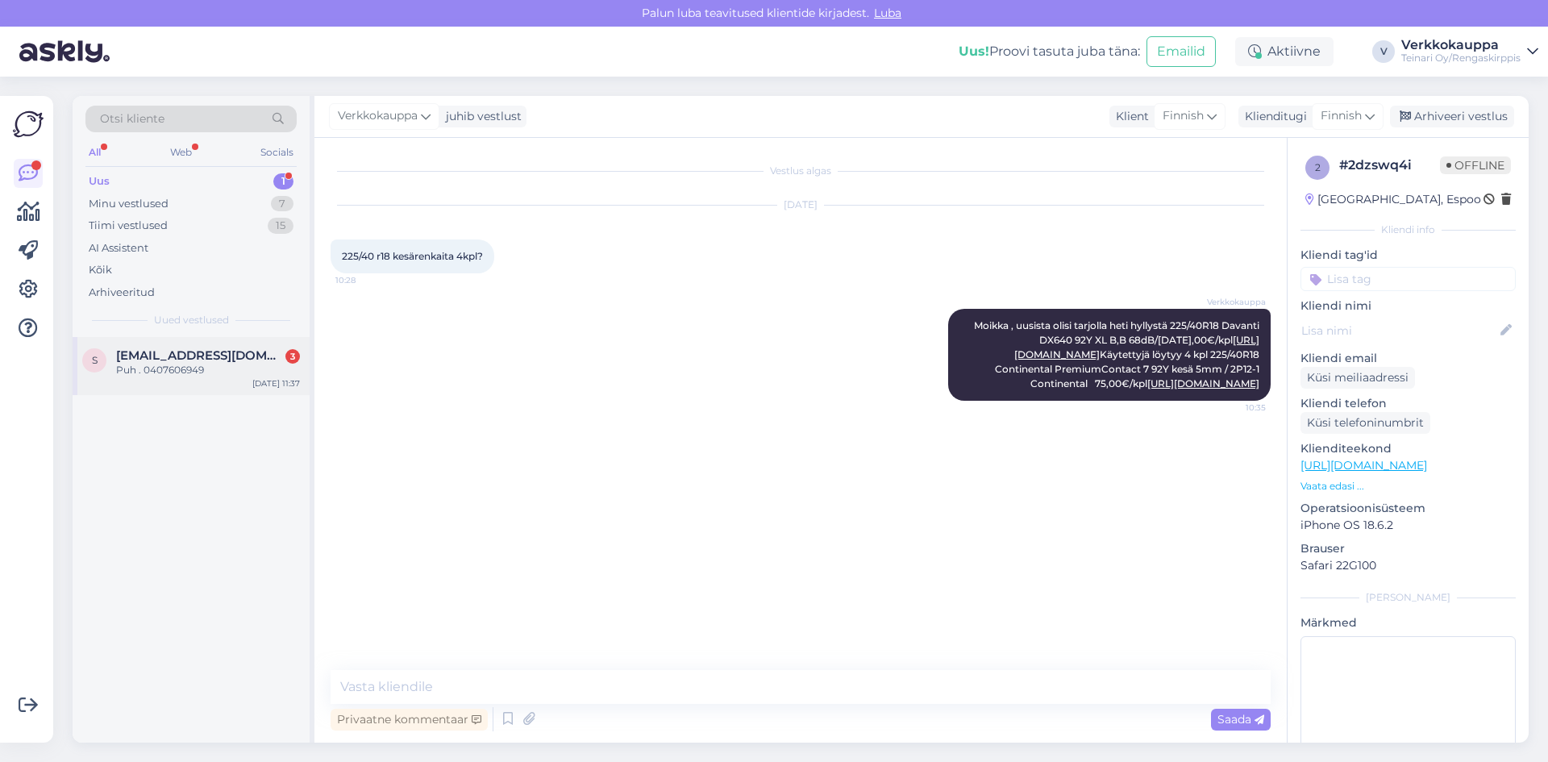
click at [171, 357] on span "[EMAIL_ADDRESS][DOMAIN_NAME]" at bounding box center [200, 355] width 168 height 15
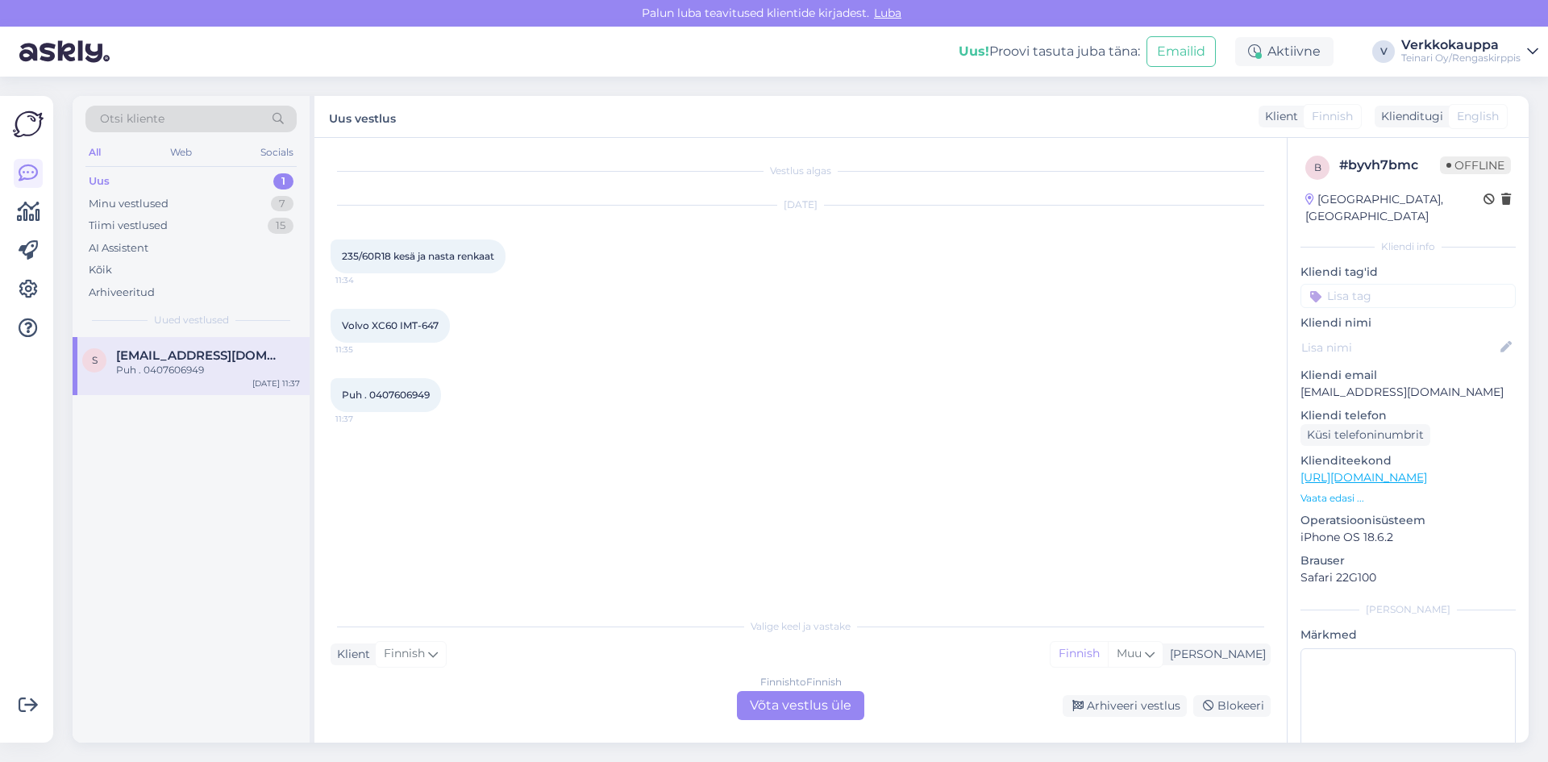
click at [763, 709] on div "Finnish to Finnish Võta vestlus üle" at bounding box center [800, 705] width 127 height 29
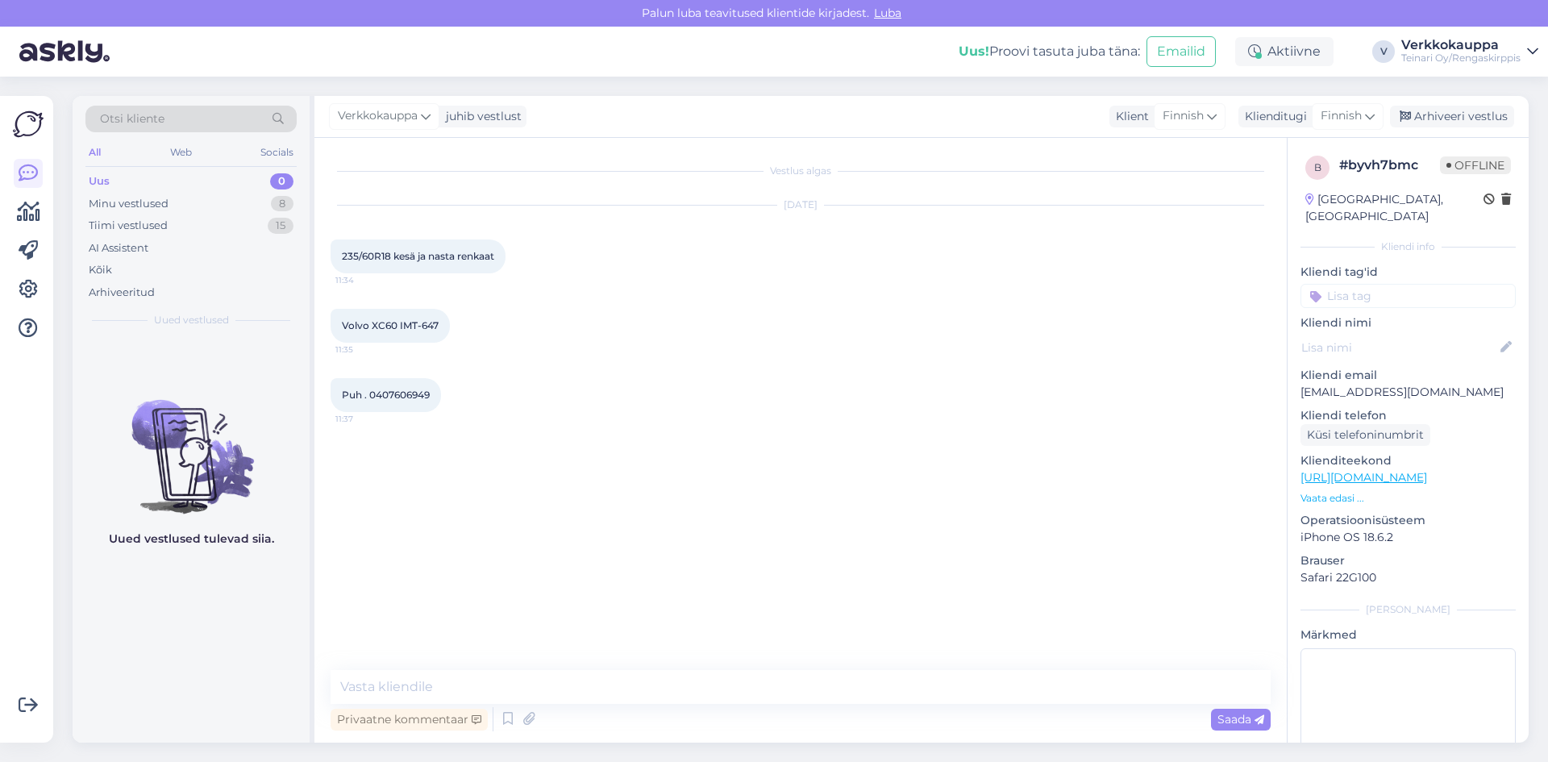
drag, startPoint x: 341, startPoint y: 259, endPoint x: 498, endPoint y: 252, distance: 157.3
click at [498, 252] on div "235/60R18 kesä ja nasta renkaat 11:34" at bounding box center [417, 256] width 175 height 34
copy span "235/60R18 kesä ja nasta renkaat"
paste textarea "Moi! 235/60R18 löytyy: Kesä: Davanti DX740 – 116 €/kpl (SKU TP2606) Nasta: Mazz…"
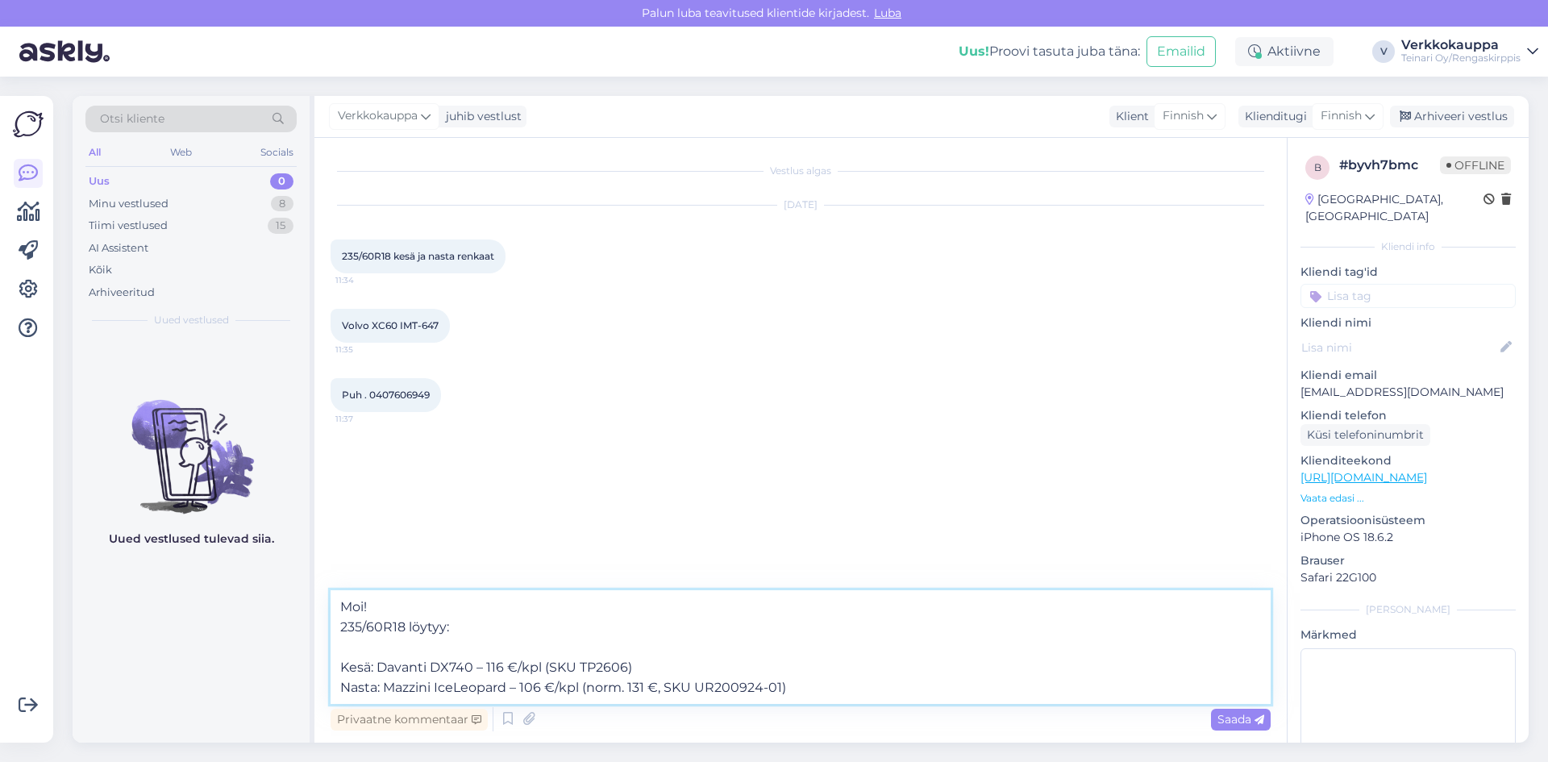
click at [632, 662] on textarea "Moi! 235/60R18 löytyy: Kesä: Davanti DX740 – 116 €/kpl (SKU TP2606) Nasta: Mazz…" at bounding box center [800, 647] width 940 height 114
click at [822, 680] on textarea "Moi! 235/60R18 löytyy: Kesä: Davanti DX740 – 116 €/kpl (SKU TP2606) Nasta: Mazz…" at bounding box center [800, 647] width 940 height 114
paste textarea "[URL][DOMAIN_NAME]"
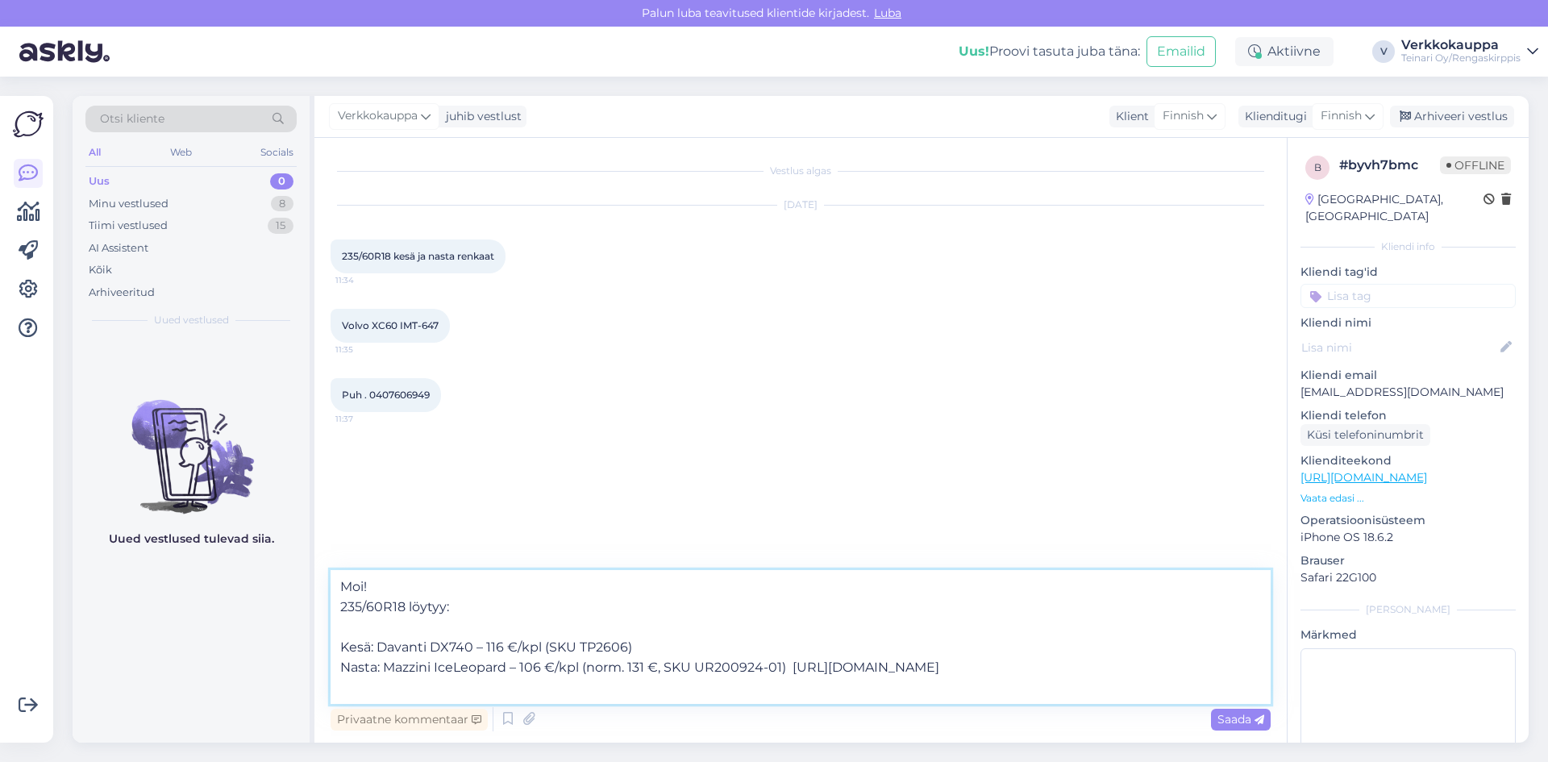
click at [690, 641] on textarea "Moi! 235/60R18 löytyy: Kesä: Davanti DX740 – 116 €/kpl (SKU TP2606) Nasta: Mazz…" at bounding box center [800, 637] width 940 height 134
paste textarea "[URL][DOMAIN_NAME]"
click at [787, 675] on textarea "Moi! 235/60R18 löytyy: Kesä: Davanti DX740 – 116 €/kpl (SKU TP2606) [URL][DOMAI…" at bounding box center [800, 631] width 940 height 145
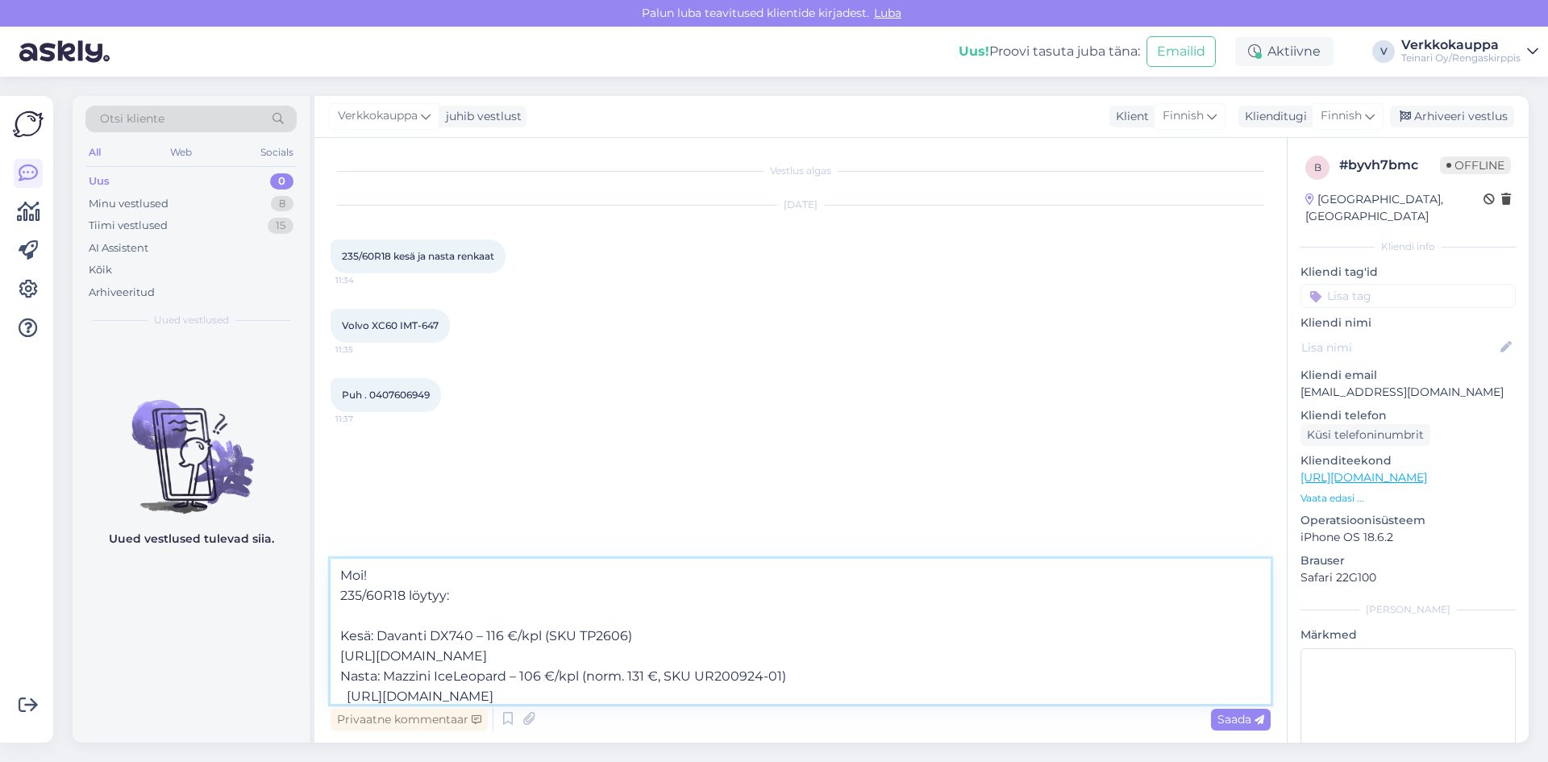
click at [350, 694] on textarea "Moi! 235/60R18 löytyy: Kesä: Davanti DX740 – 116 €/kpl (SKU TP2606) [URL][DOMAI…" at bounding box center [800, 631] width 940 height 145
type textarea "Moi! 235/60R18 löytyy: Kesä: Davanti DX740 – 116 €/kpl (SKU TP2606) [URL][DOMAI…"
click at [1223, 721] on span "Saada" at bounding box center [1240, 719] width 47 height 15
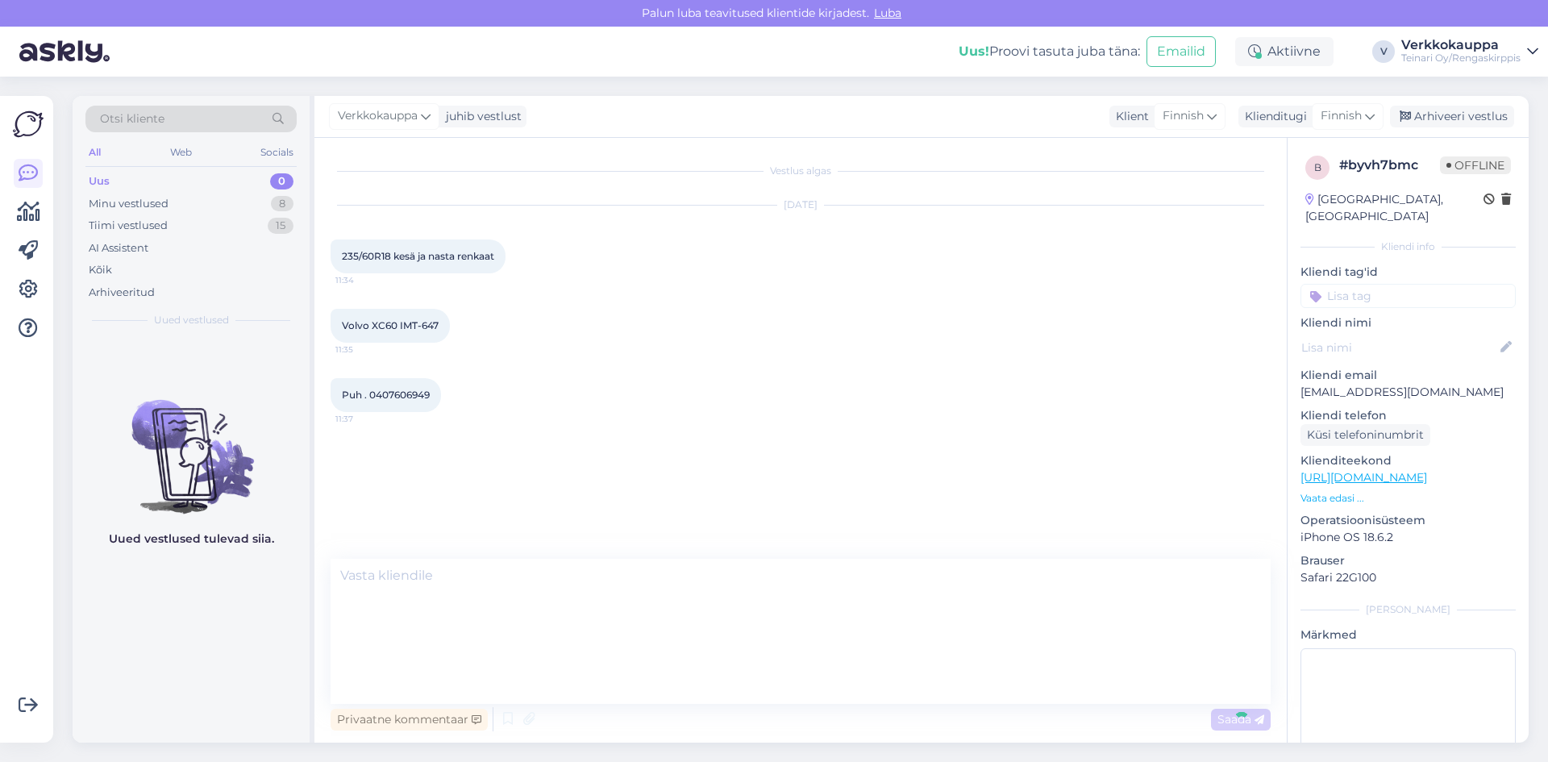
scroll to position [0, 0]
